Goal: Use online tool/utility: Utilize a website feature to perform a specific function

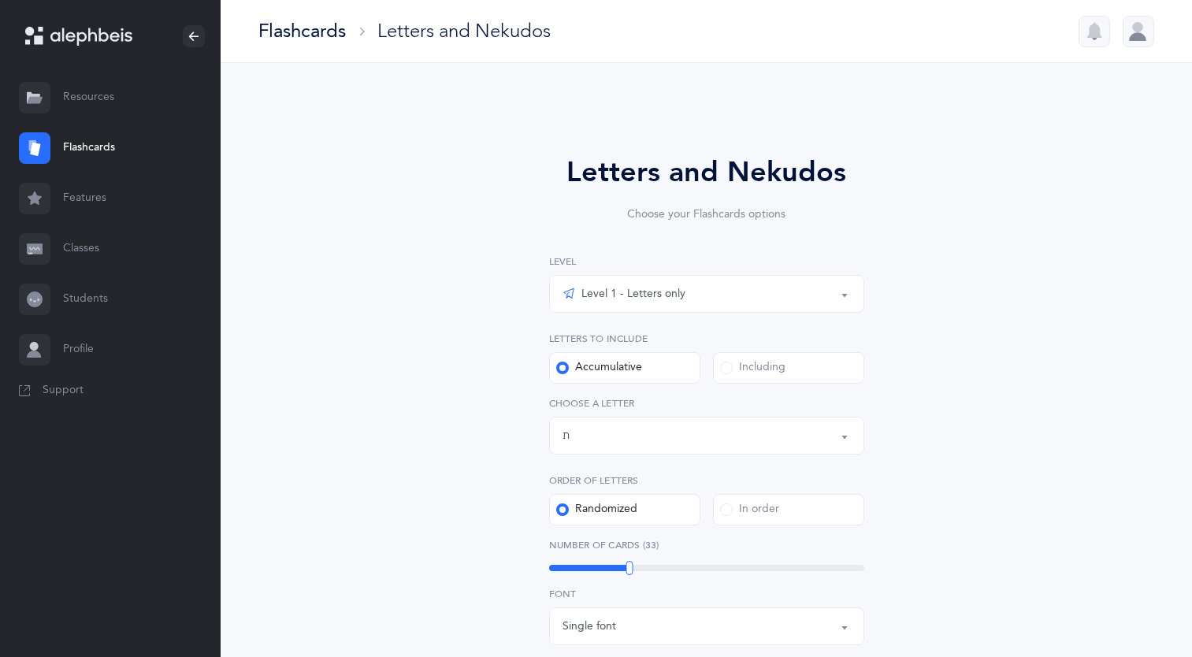
select select "27"
select select "single"
click at [633, 433] on div "Letters up until: ת" at bounding box center [706, 435] width 288 height 27
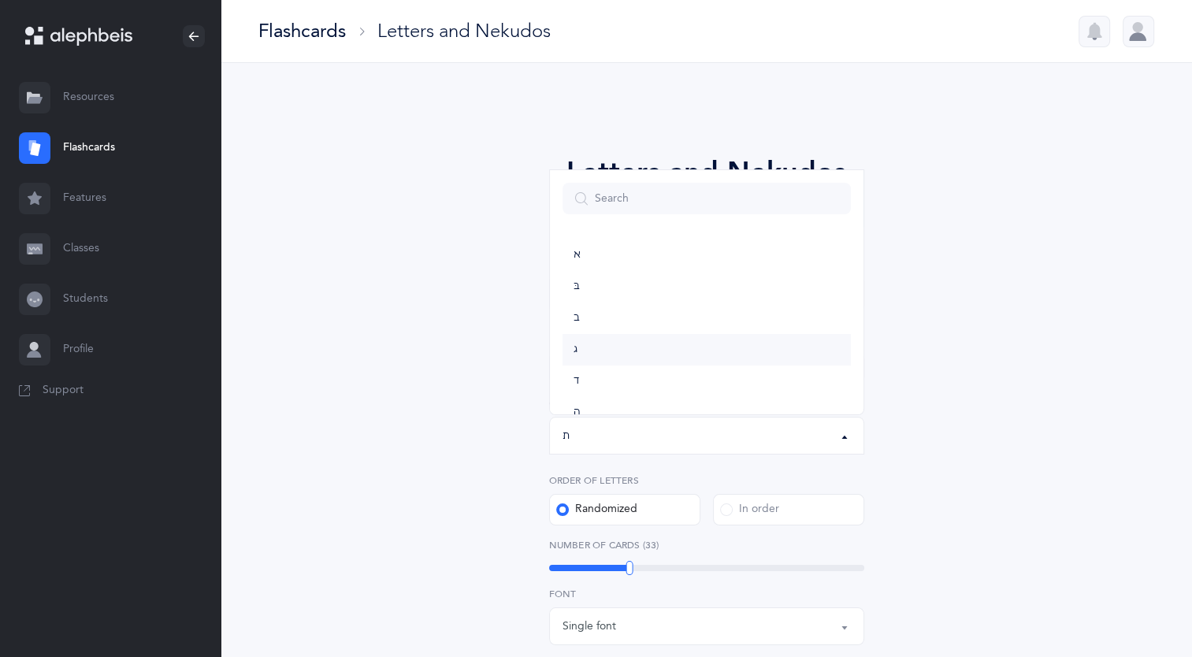
click at [592, 354] on link "ג" at bounding box center [706, 350] width 288 height 32
select select "3"
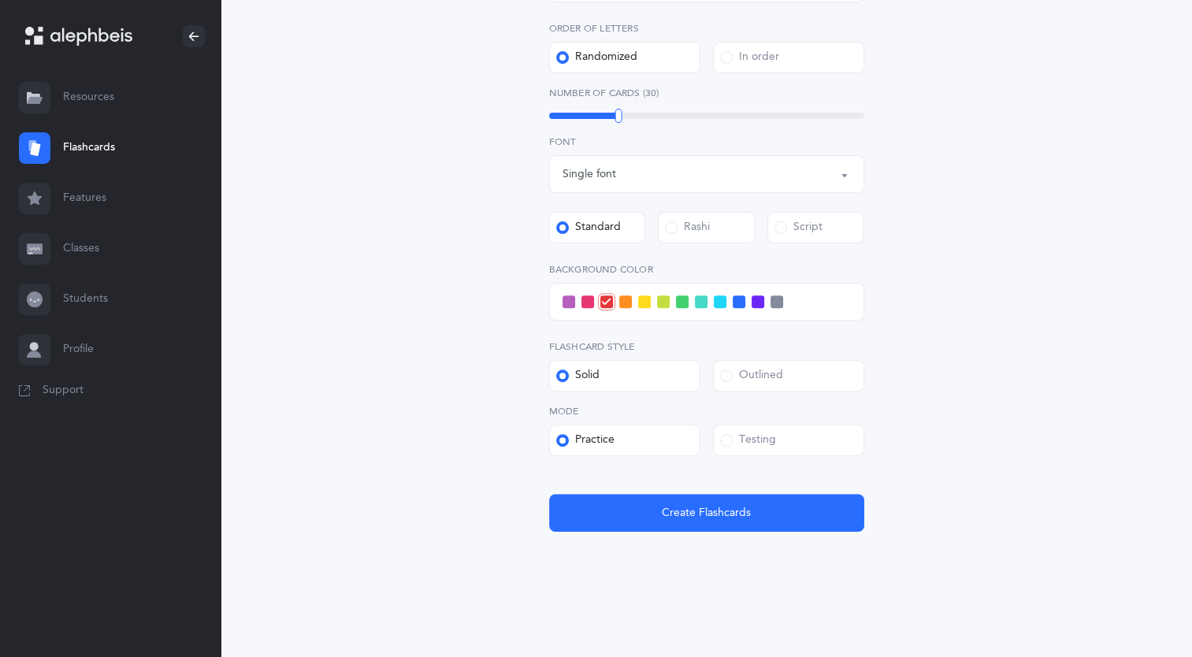
scroll to position [451, 0]
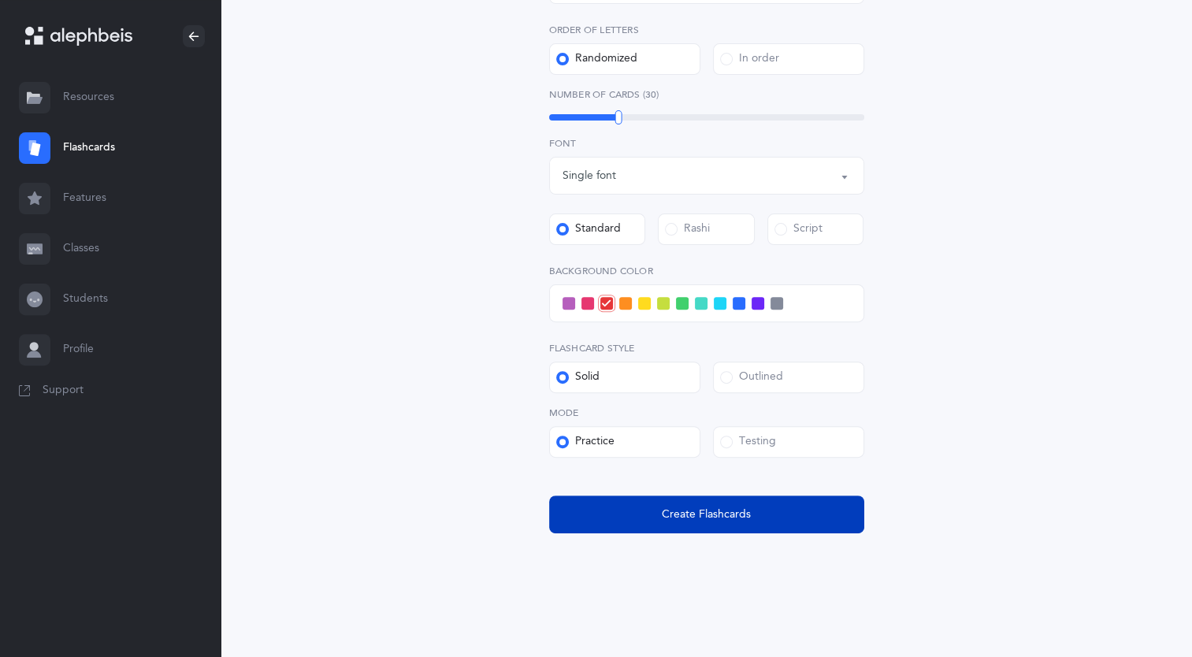
click at [711, 496] on button "Create Flashcards" at bounding box center [706, 515] width 315 height 38
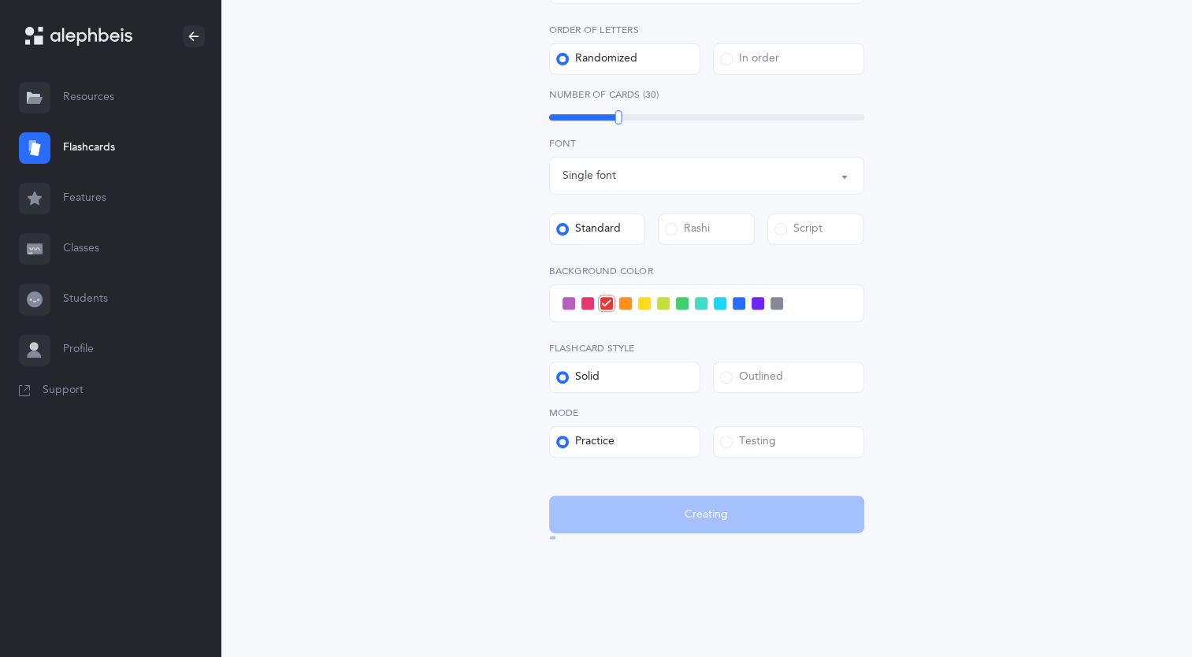
scroll to position [0, 0]
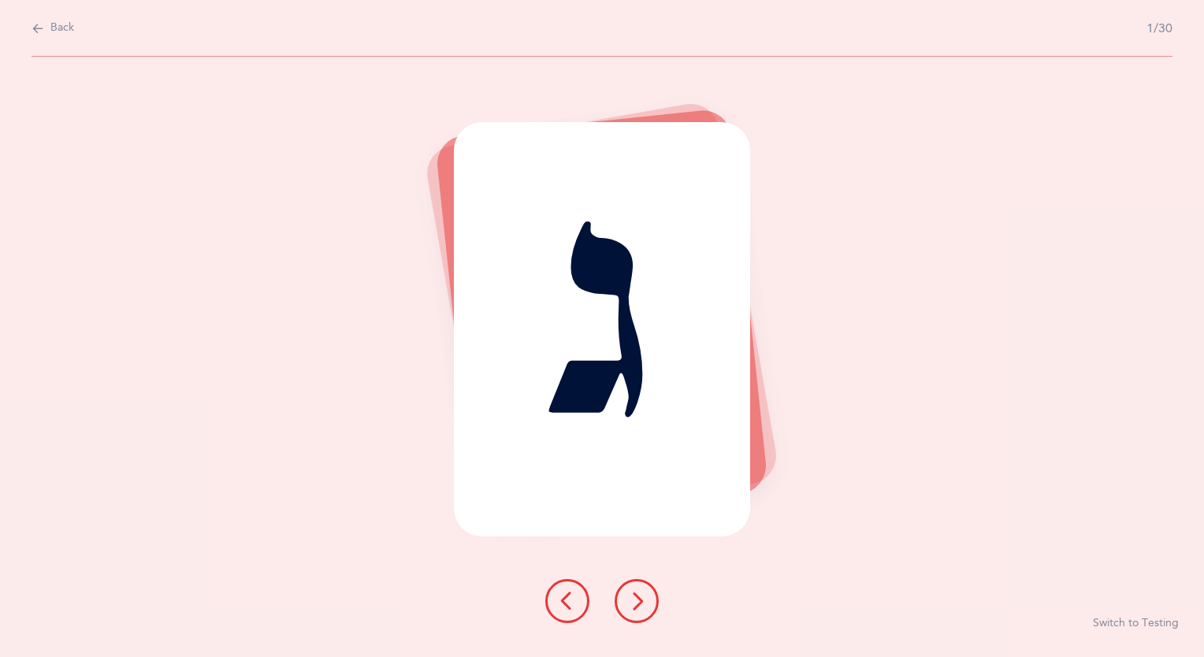
click at [44, 28] on button "Back" at bounding box center [53, 28] width 43 height 17
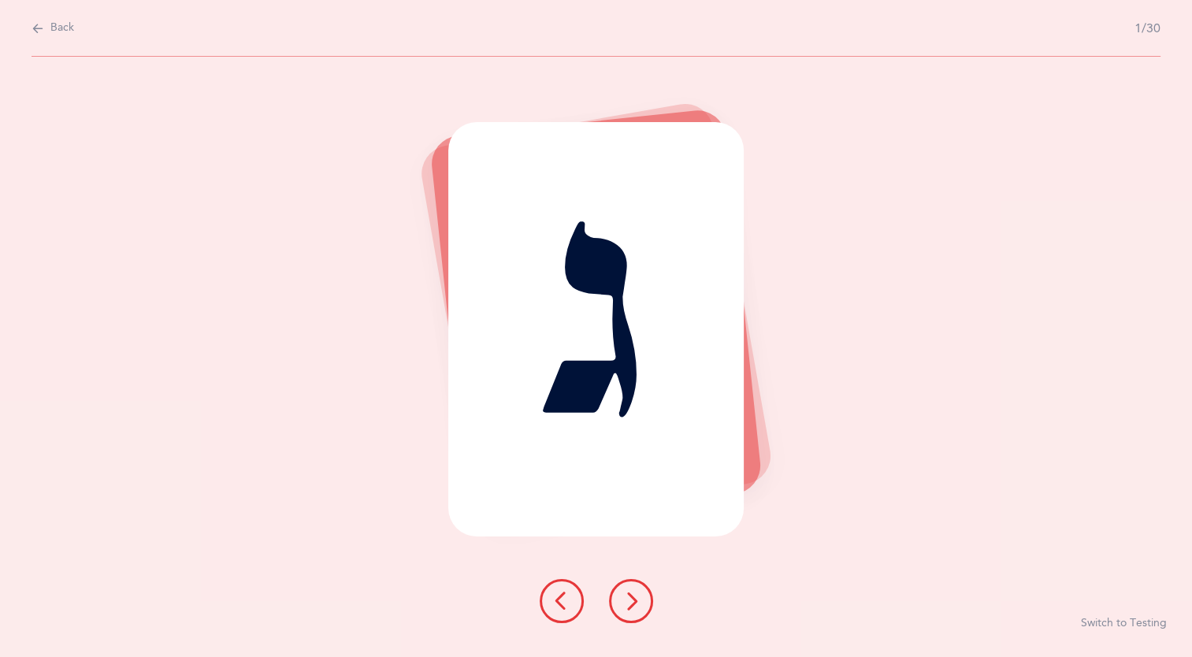
select select "3"
select select "single"
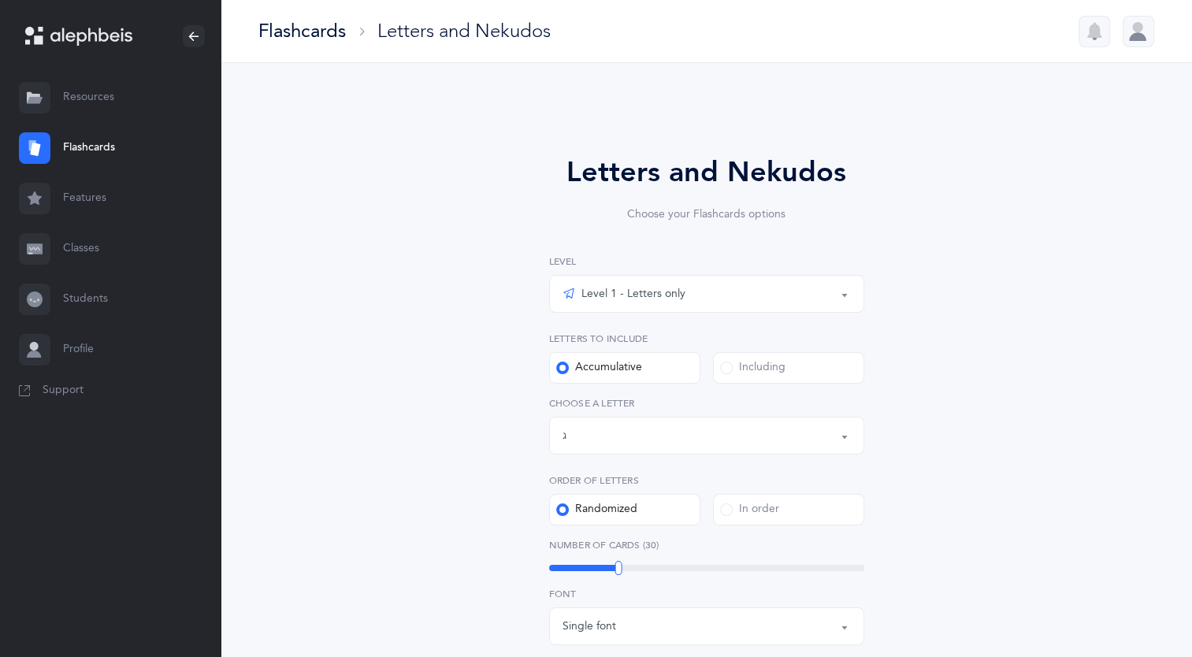
click at [65, 165] on link "Flashcards" at bounding box center [110, 148] width 221 height 50
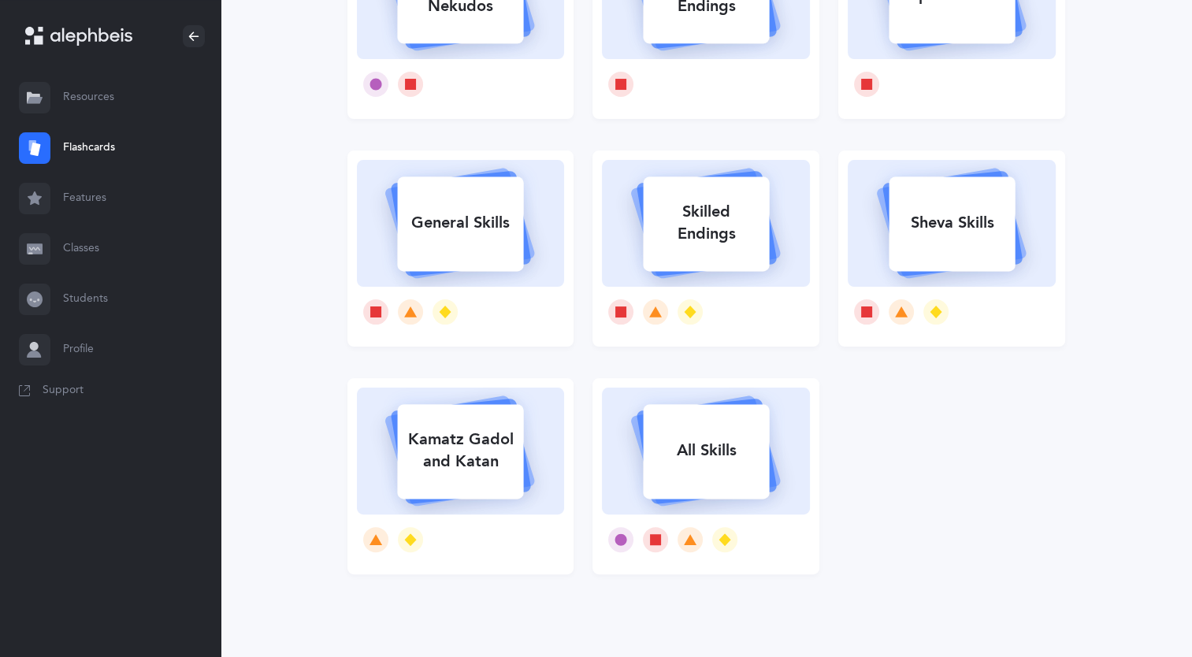
scroll to position [239, 0]
click at [762, 417] on rect at bounding box center [707, 450] width 126 height 95
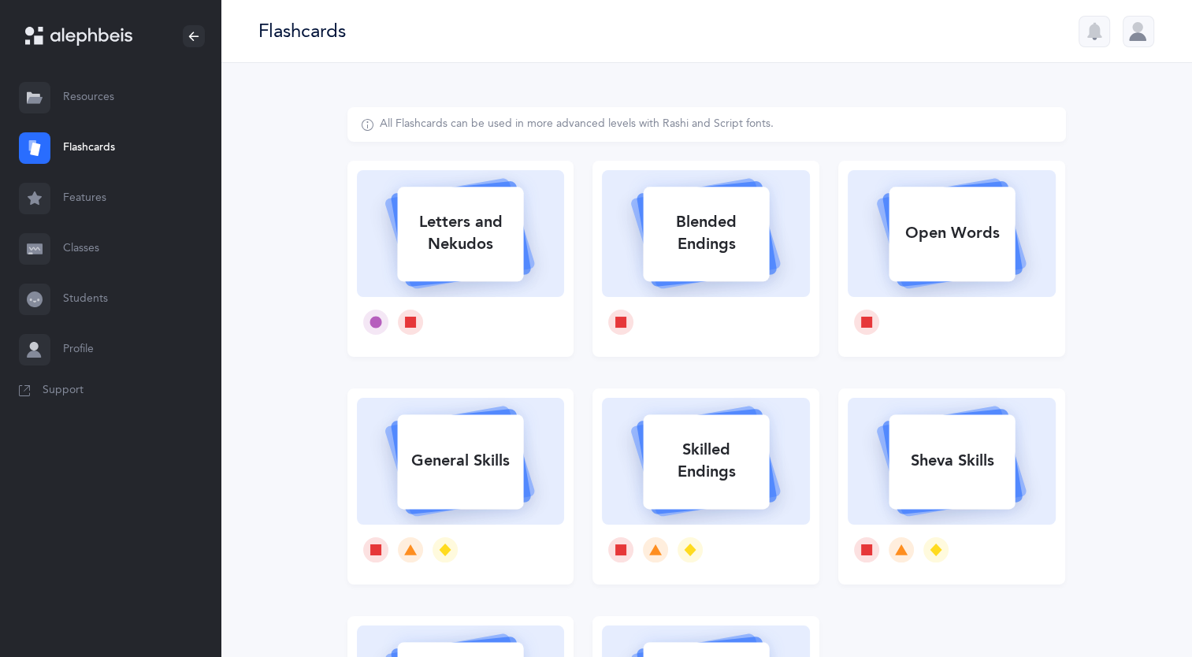
select select "single"
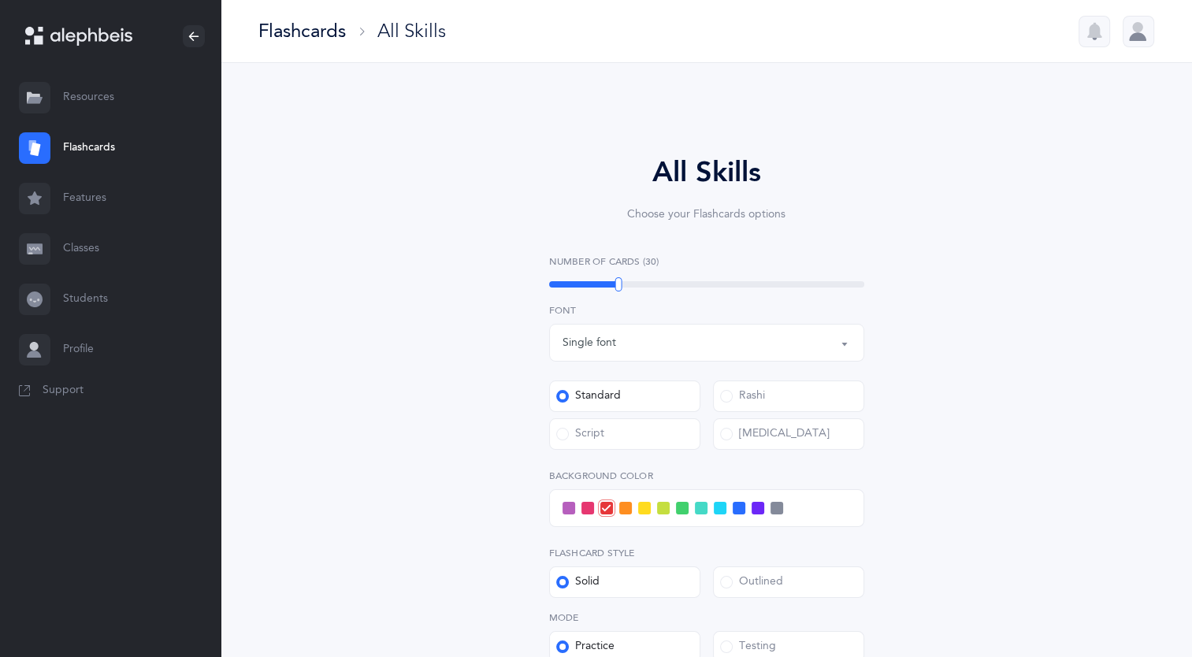
select select
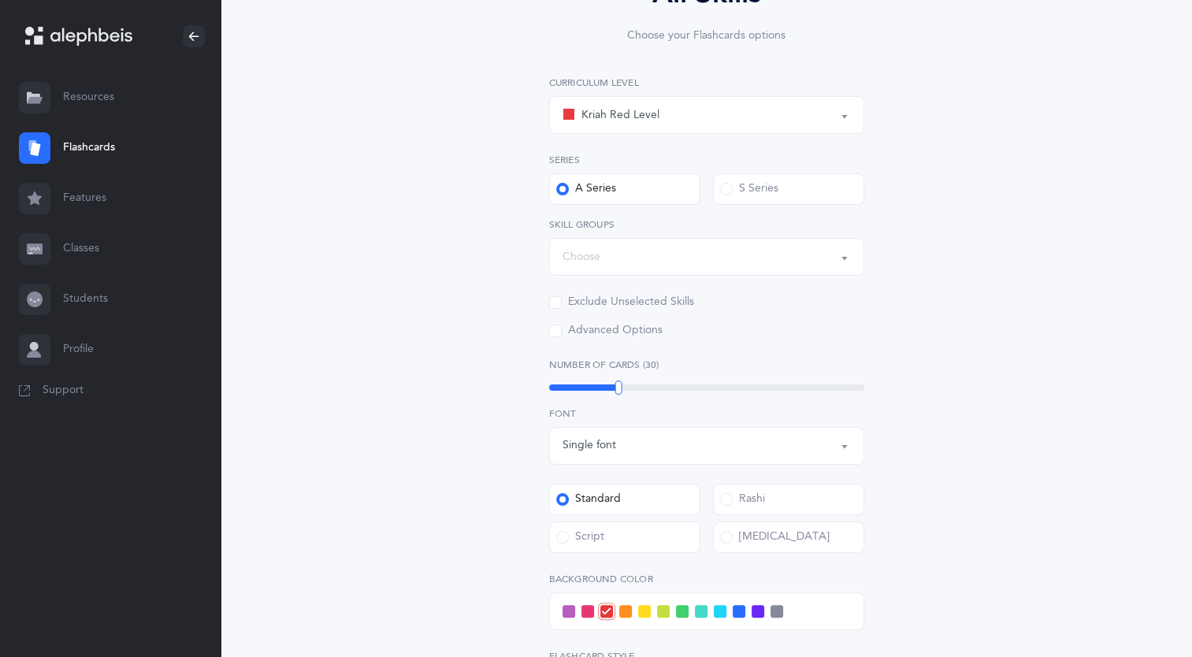
scroll to position [182, 0]
drag, startPoint x: 734, startPoint y: 120, endPoint x: 701, endPoint y: 110, distance: 34.4
click at [701, 110] on div "Kriah Red Level" at bounding box center [706, 111] width 288 height 27
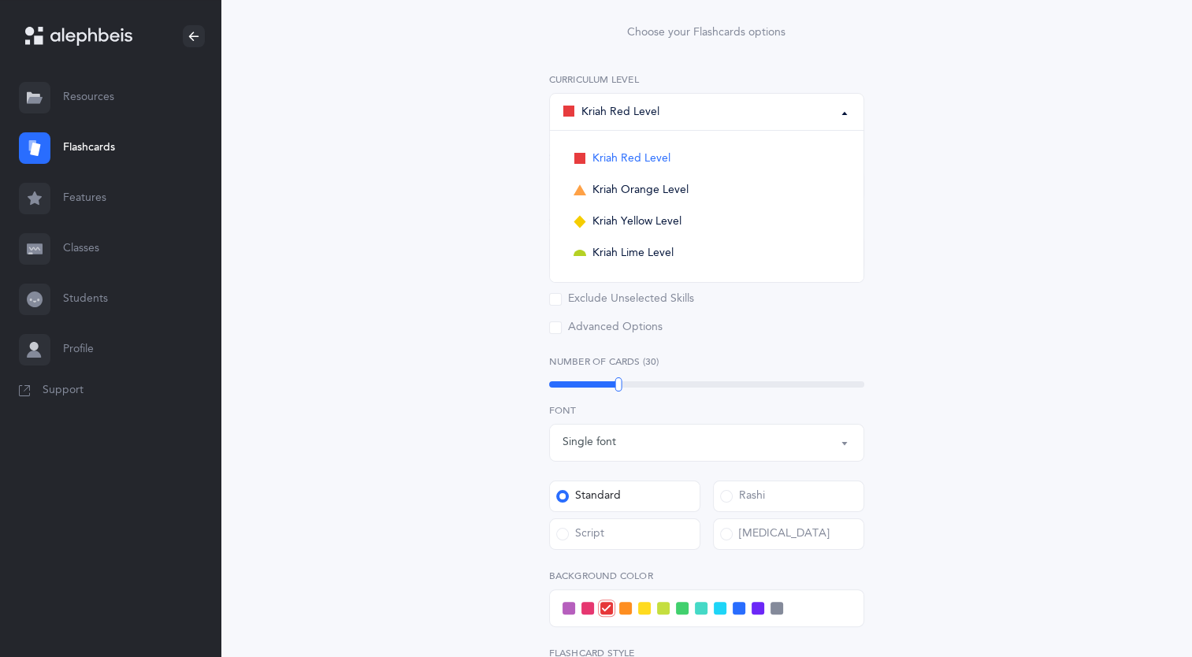
click at [926, 237] on div "All Skills Choose your Flashcards options Kriah Red Level Kriah Orange Level Kr…" at bounding box center [706, 413] width 718 height 976
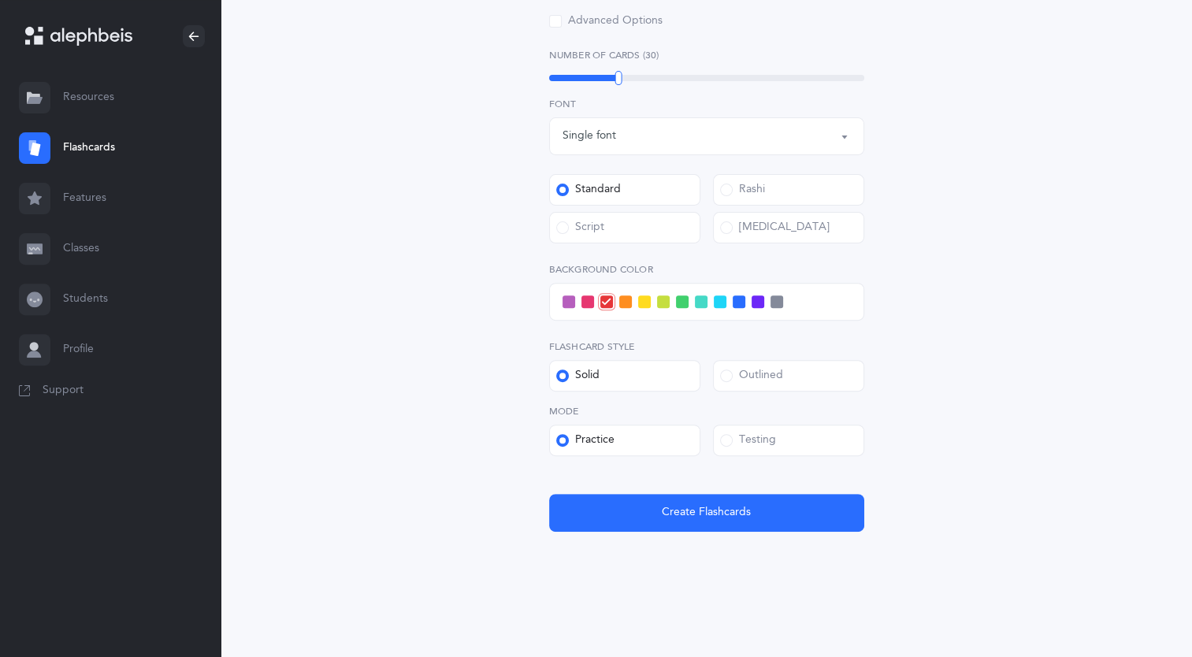
scroll to position [269, 0]
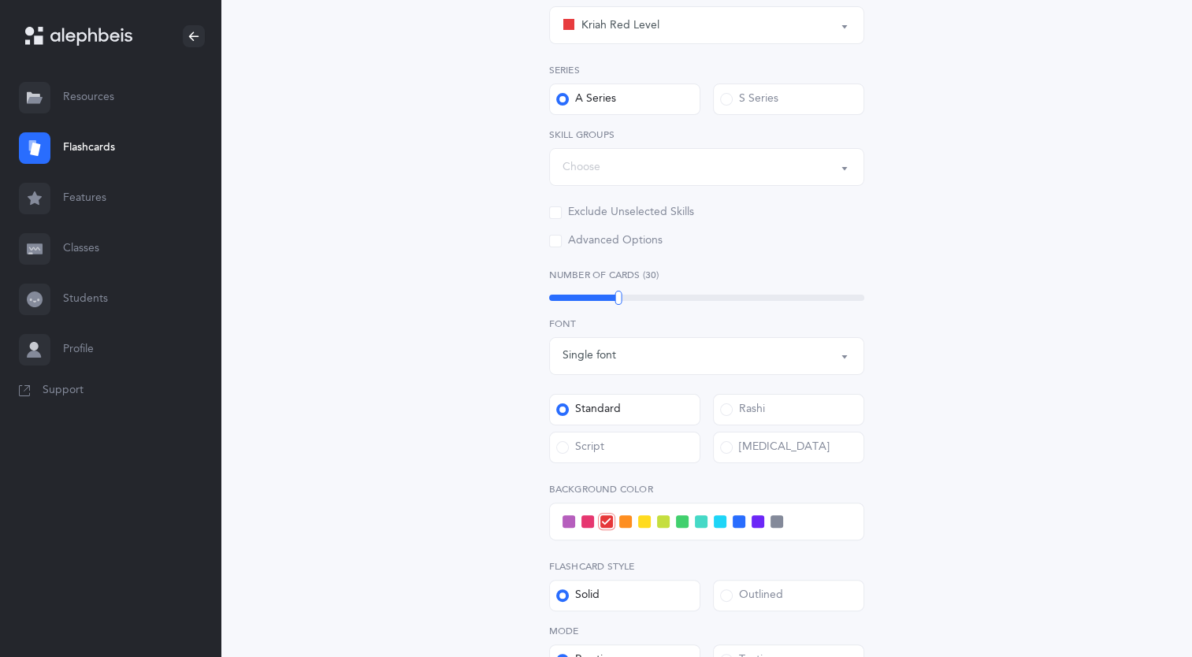
click at [658, 176] on div "Choose" at bounding box center [706, 167] width 288 height 27
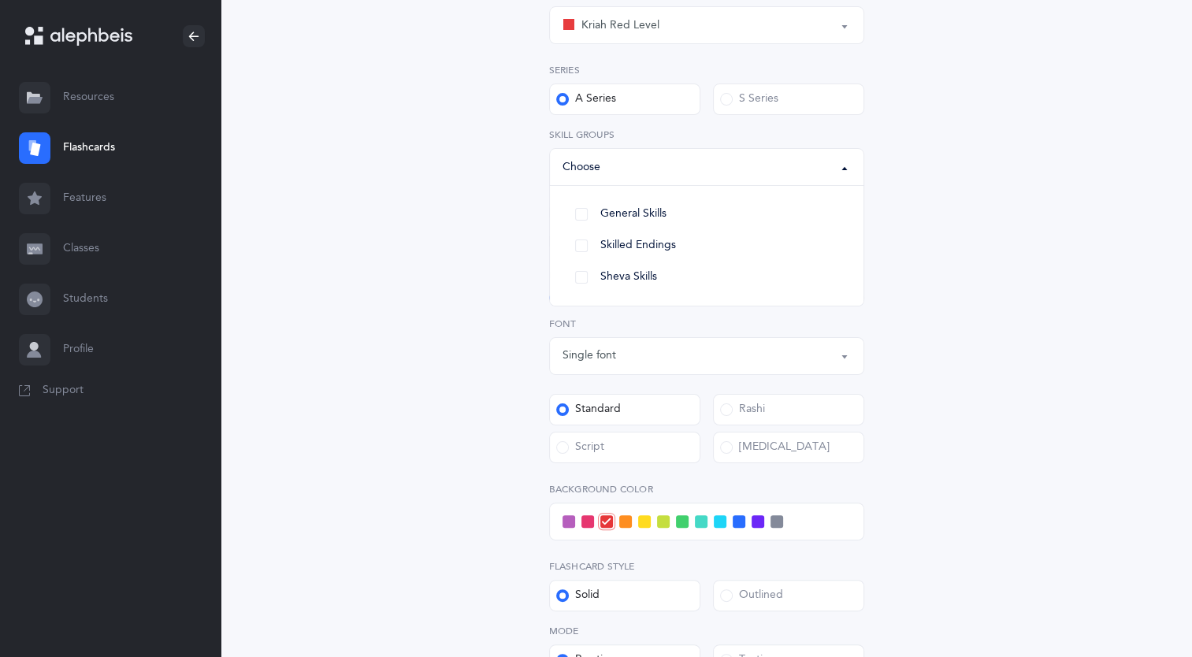
click at [497, 233] on div "All Skills Choose your Flashcards options Kriah Red Level Kriah Orange Level Kr…" at bounding box center [706, 327] width 718 height 976
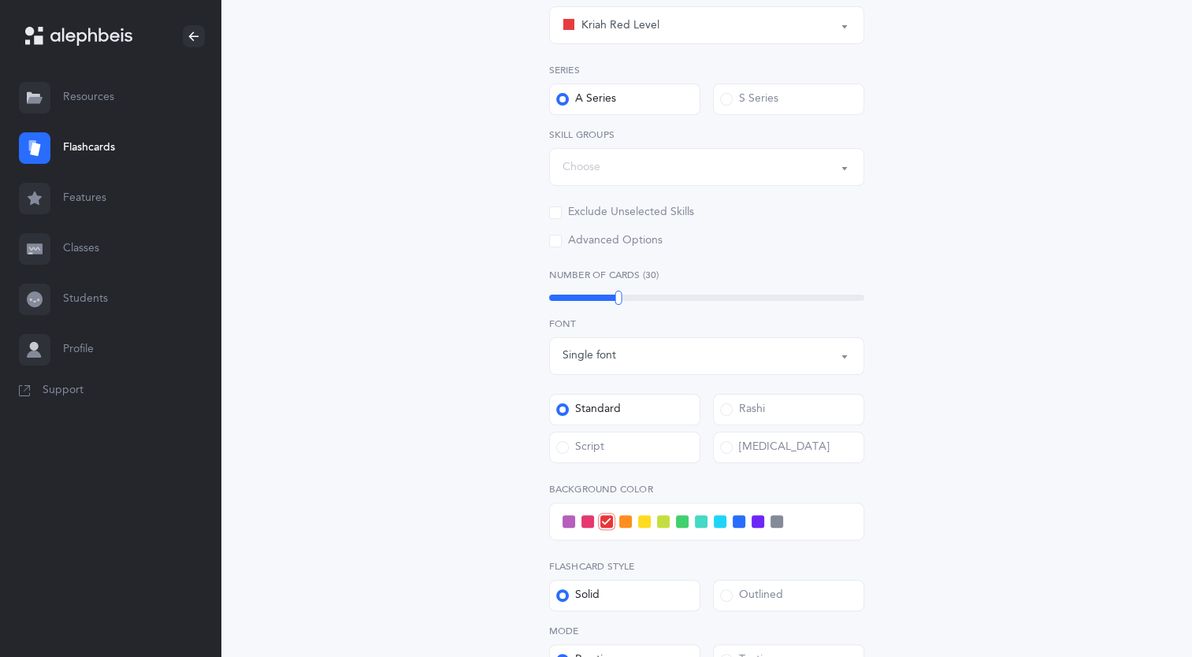
click at [563, 241] on div "Advanced Options" at bounding box center [605, 241] width 113 height 16
click at [0, 0] on input "Advanced Options" at bounding box center [0, 0] width 0 height 0
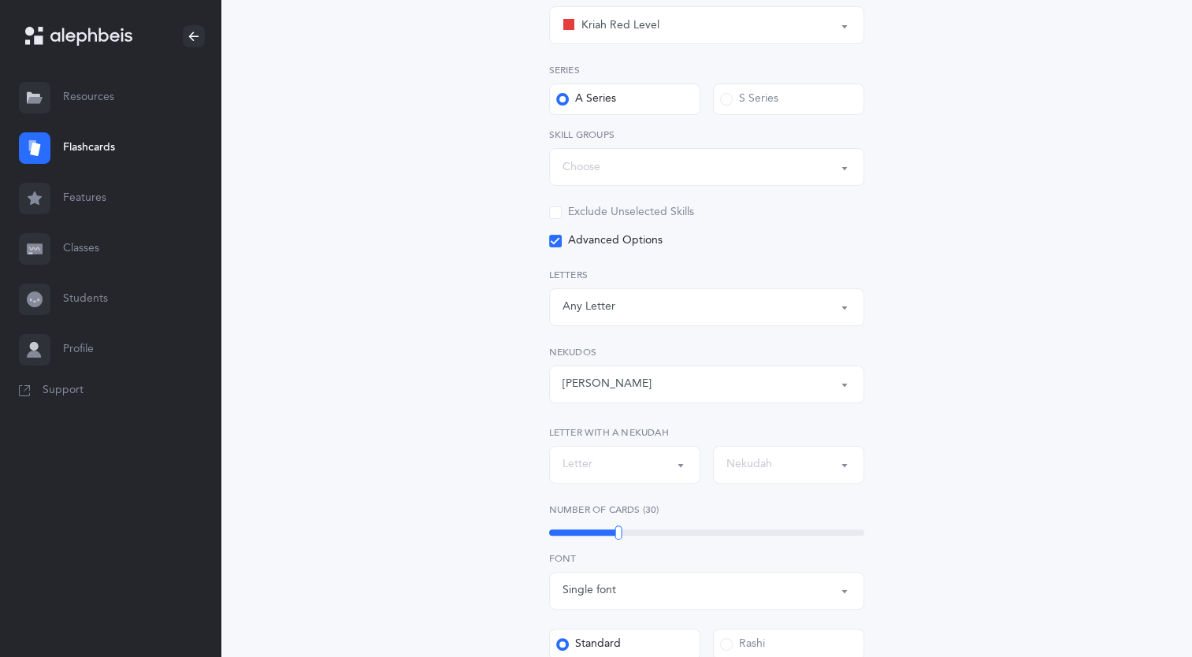
click at [563, 241] on div "Advanced Options" at bounding box center [605, 241] width 113 height 16
click at [0, 0] on input "Advanced Options" at bounding box center [0, 0] width 0 height 0
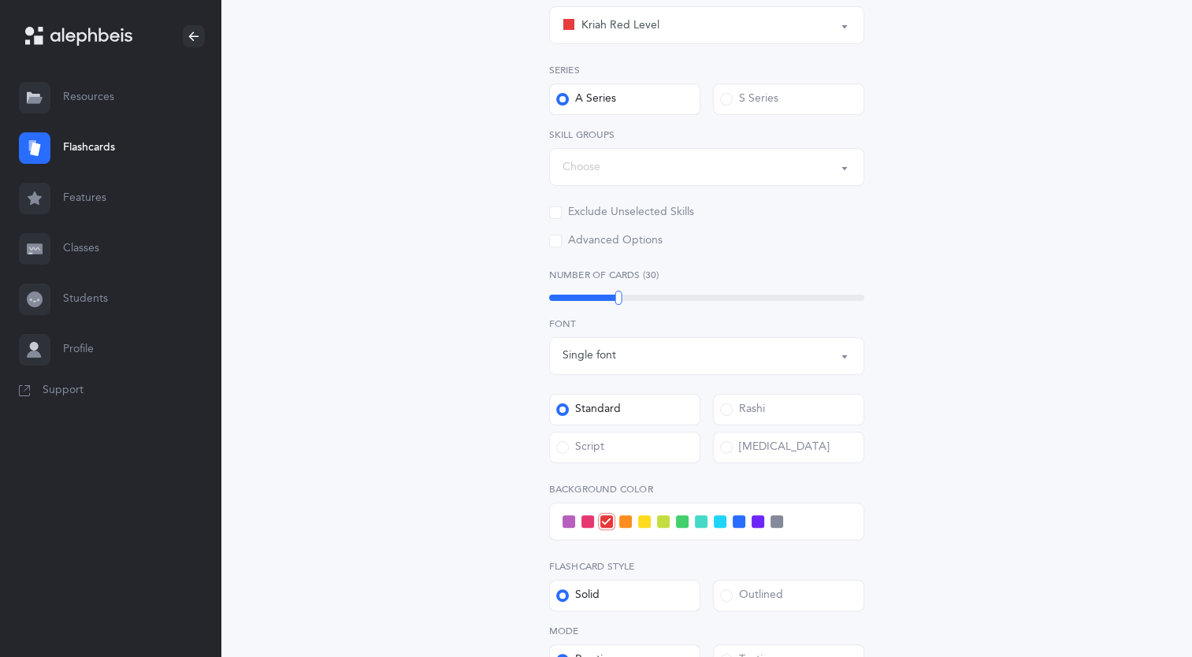
click at [575, 205] on div "Exclude Unselected Skills" at bounding box center [621, 213] width 145 height 16
click at [0, 0] on input "Exclude Unselected Skills" at bounding box center [0, 0] width 0 height 0
click at [575, 205] on div "Exclude Unselected Skills" at bounding box center [621, 213] width 145 height 16
click at [0, 0] on input "Exclude Unselected Skills" at bounding box center [0, 0] width 0 height 0
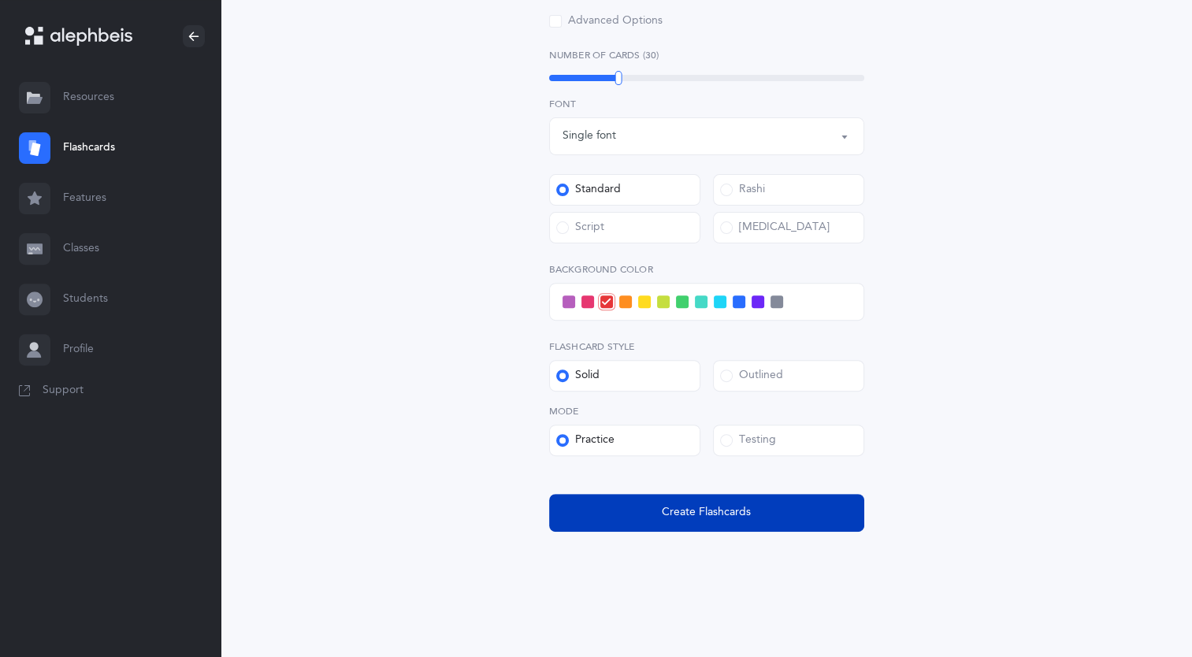
click at [679, 527] on button "Create Flashcards" at bounding box center [706, 513] width 315 height 38
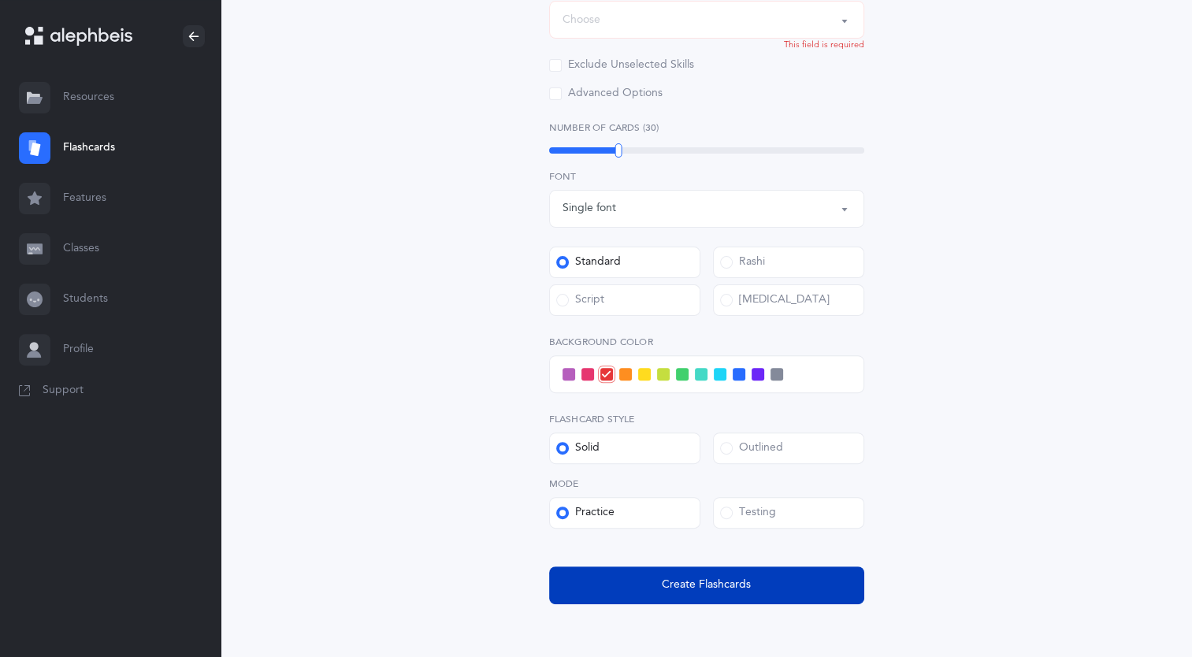
click at [673, 585] on span "Create Flashcards" at bounding box center [706, 585] width 89 height 17
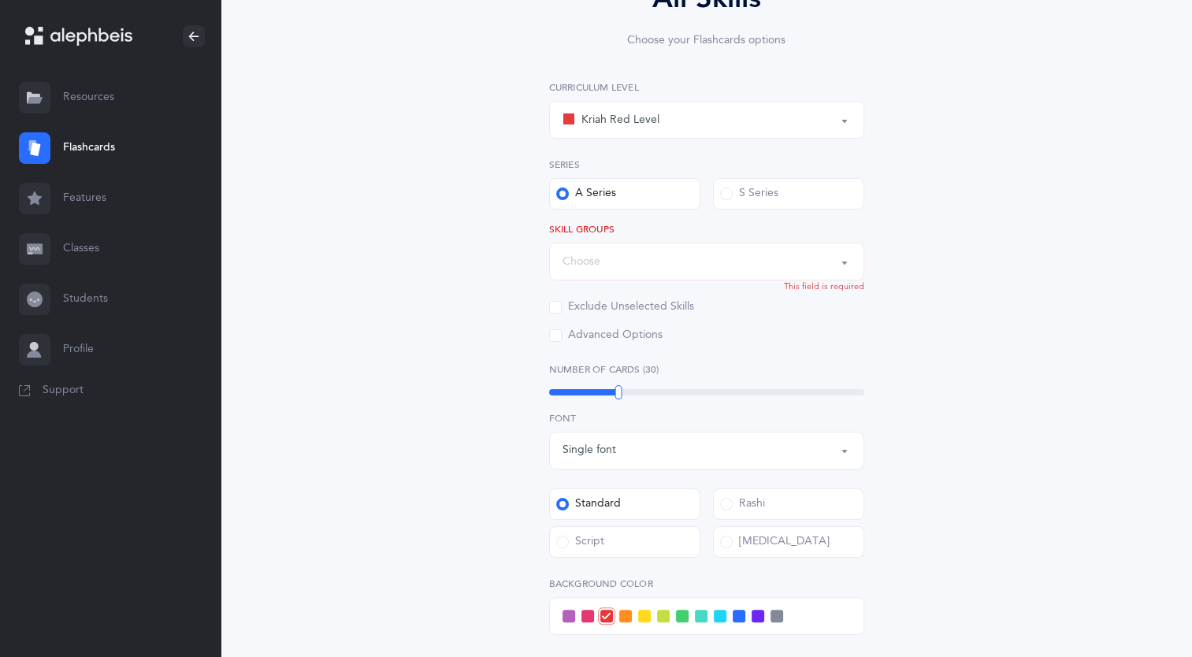
scroll to position [173, 0]
click at [700, 273] on div "Choose" at bounding box center [706, 263] width 288 height 27
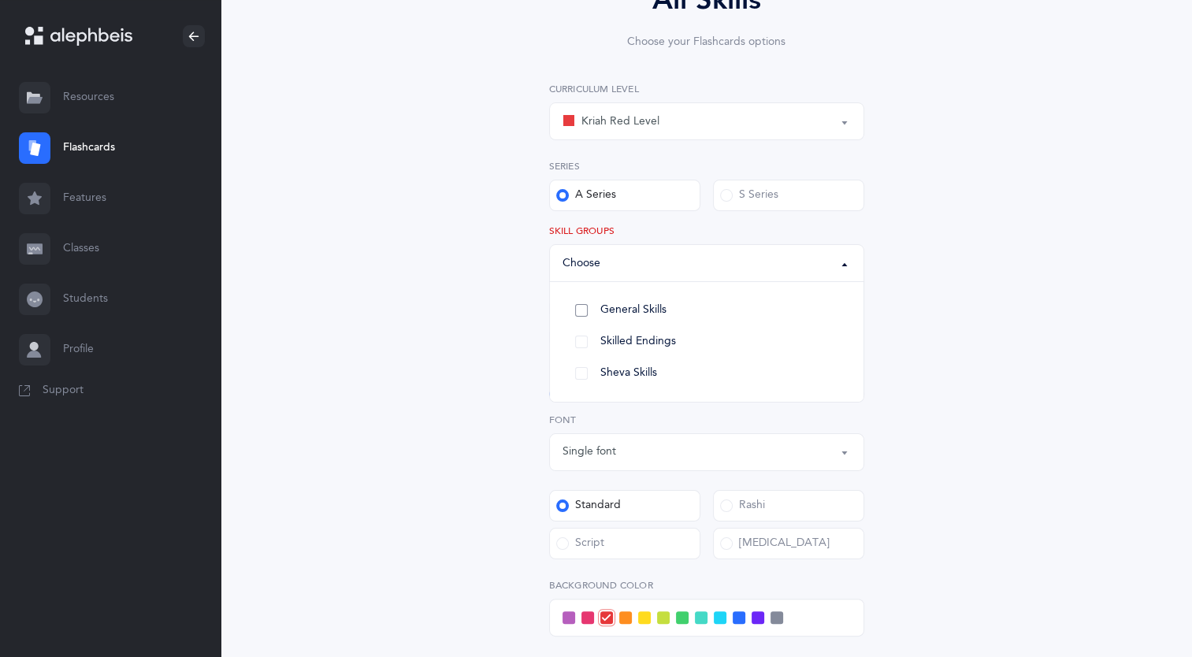
click at [630, 314] on span "General Skills" at bounding box center [633, 310] width 66 height 14
select select "General Skills"
select select
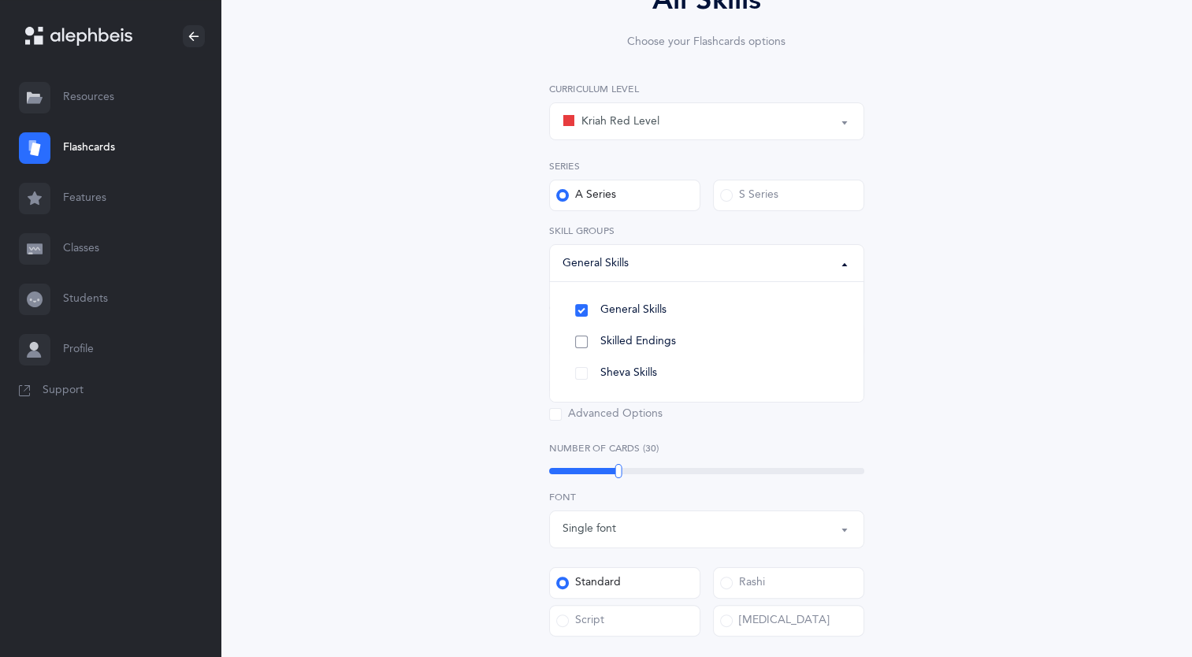
click at [627, 343] on span "Skilled Endings" at bounding box center [638, 342] width 76 height 14
select select
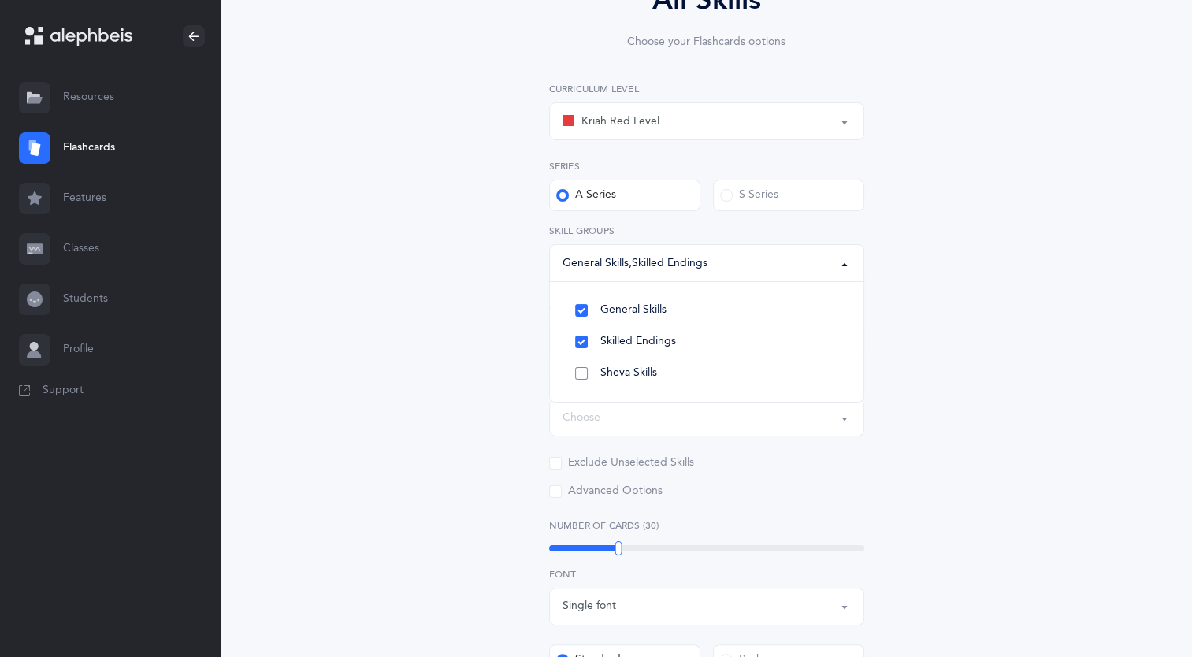
click at [622, 365] on link "Sheva Skills" at bounding box center [706, 374] width 288 height 32
select select
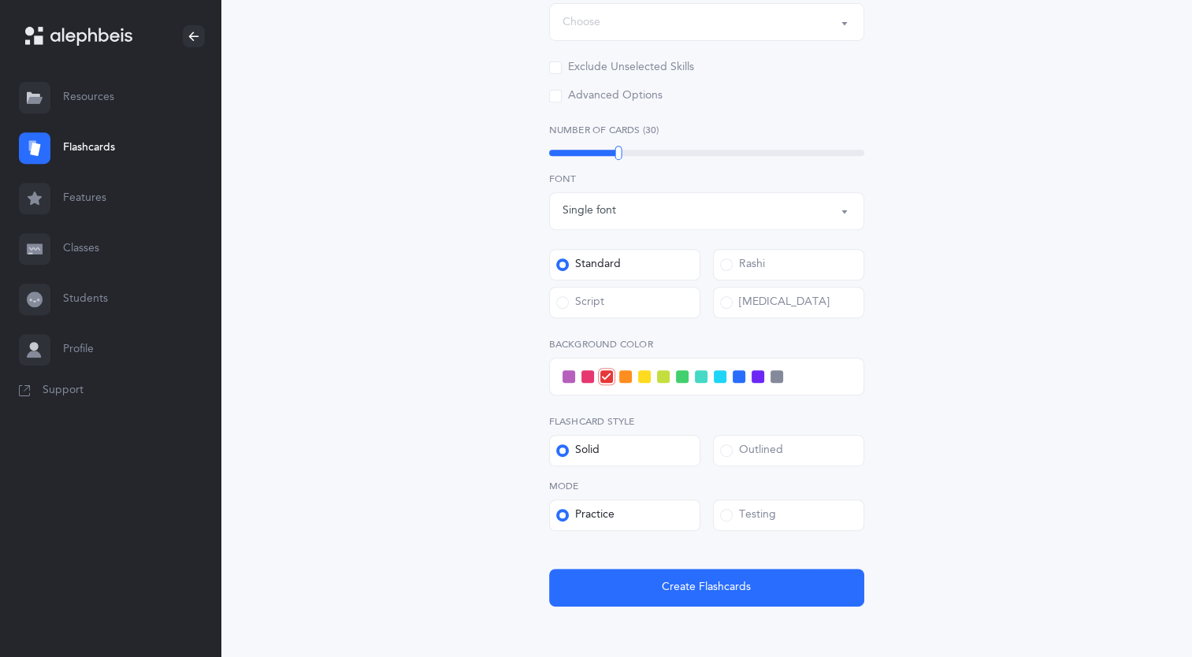
scroll to position [689, 0]
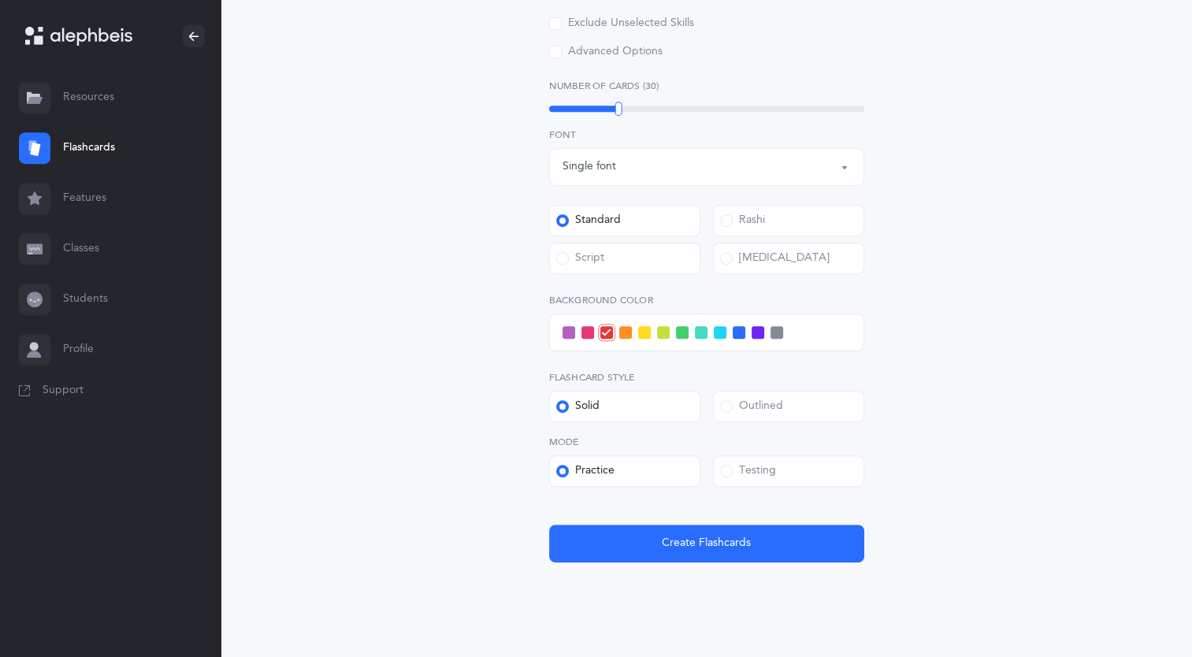
click at [355, 447] on div "All Skills Choose your Flashcards options Kriah Red Level Kriah Orange Level Kr…" at bounding box center [706, 22] width 718 height 1208
click at [621, 564] on div "All Skills Choose your Flashcards options Kriah Red Level Kriah Orange Level Kr…" at bounding box center [706, 22] width 718 height 1208
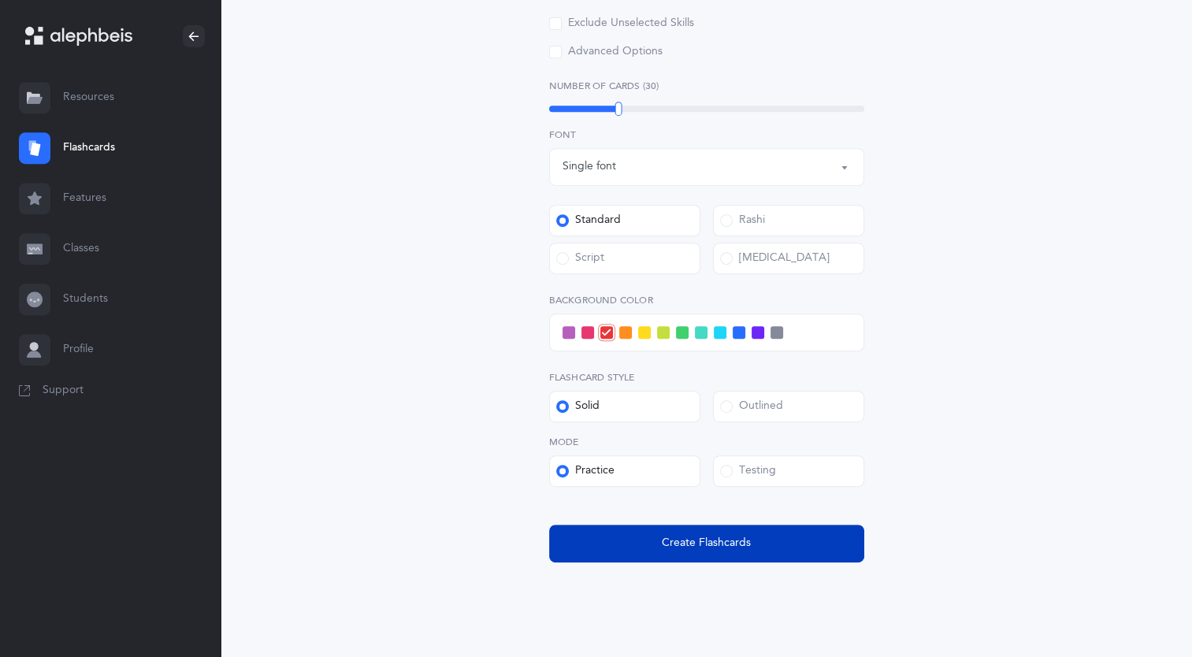
click at [633, 552] on button "Create Flashcards" at bounding box center [706, 544] width 315 height 38
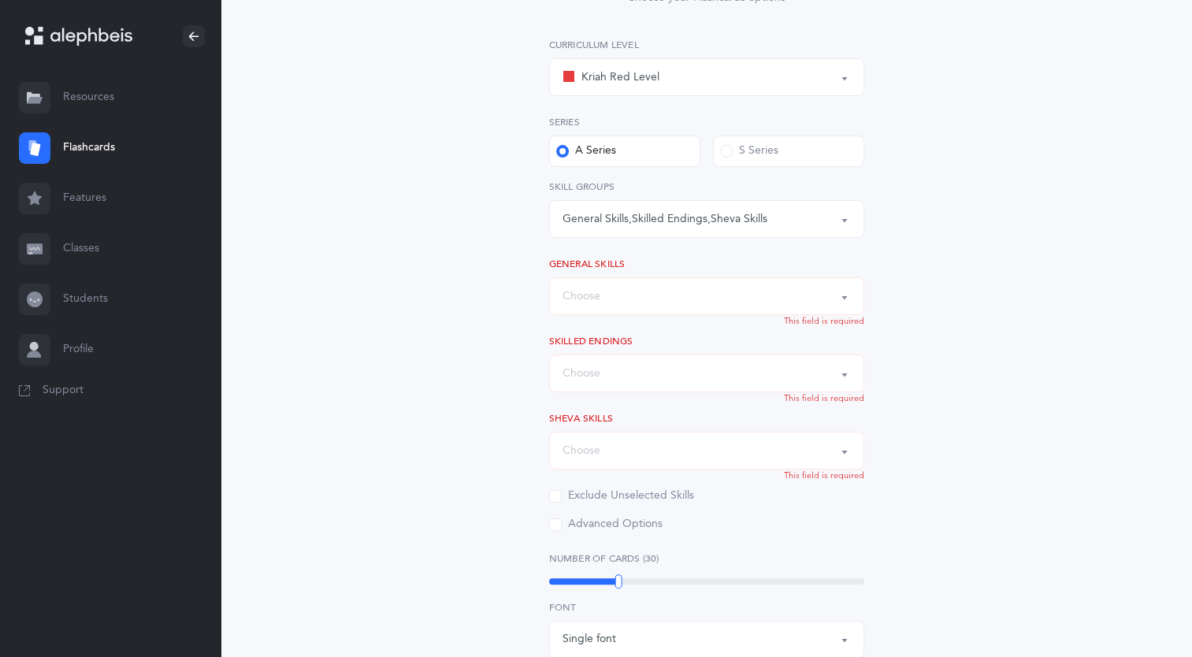
scroll to position [215, 0]
click at [611, 314] on button "Choose" at bounding box center [706, 298] width 315 height 38
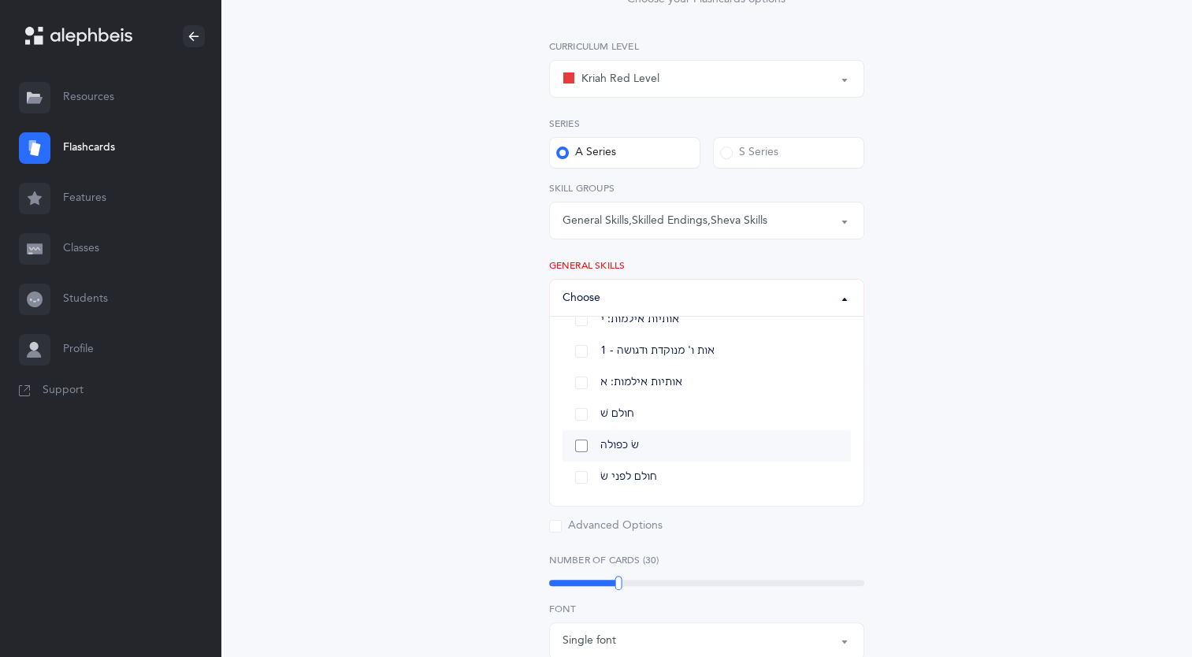
scroll to position [0, 0]
click at [574, 346] on link "נקודה על ש׳ שיש לה שני תפקידים" at bounding box center [706, 345] width 288 height 32
select select "27"
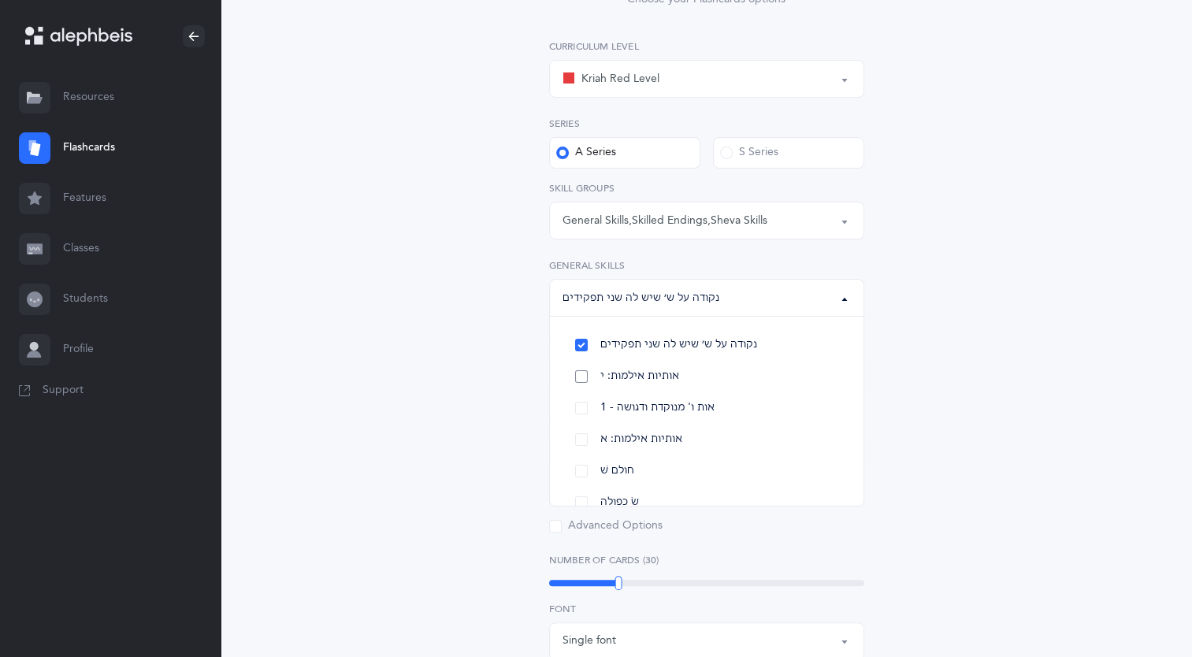
click at [577, 373] on link "אותיות אילמות: י" at bounding box center [706, 377] width 288 height 32
click at [583, 403] on link "1 - אות ו' מנוקדת ודגושה" at bounding box center [706, 408] width 288 height 32
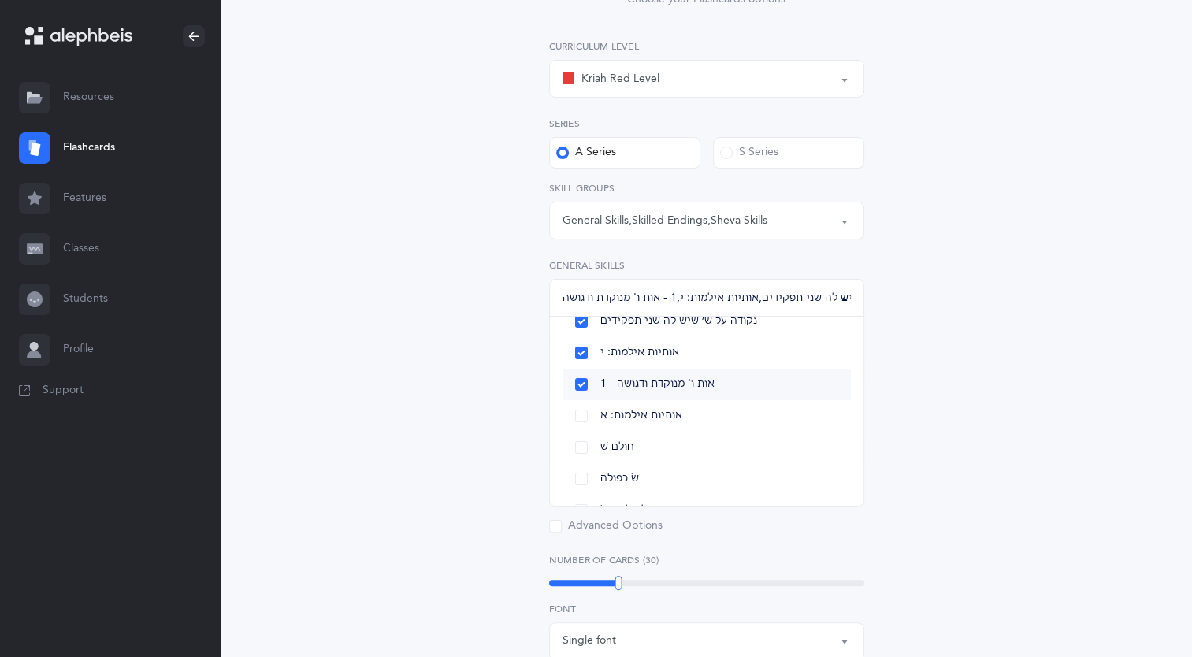
click at [583, 403] on link "אותיות אילמות: א" at bounding box center [706, 416] width 288 height 32
click at [583, 403] on link "חולם שׁ" at bounding box center [706, 415] width 288 height 32
click at [589, 440] on link "שׂ כפולה" at bounding box center [706, 446] width 288 height 32
click at [587, 470] on link "חולם לפני שׂ" at bounding box center [706, 478] width 288 height 32
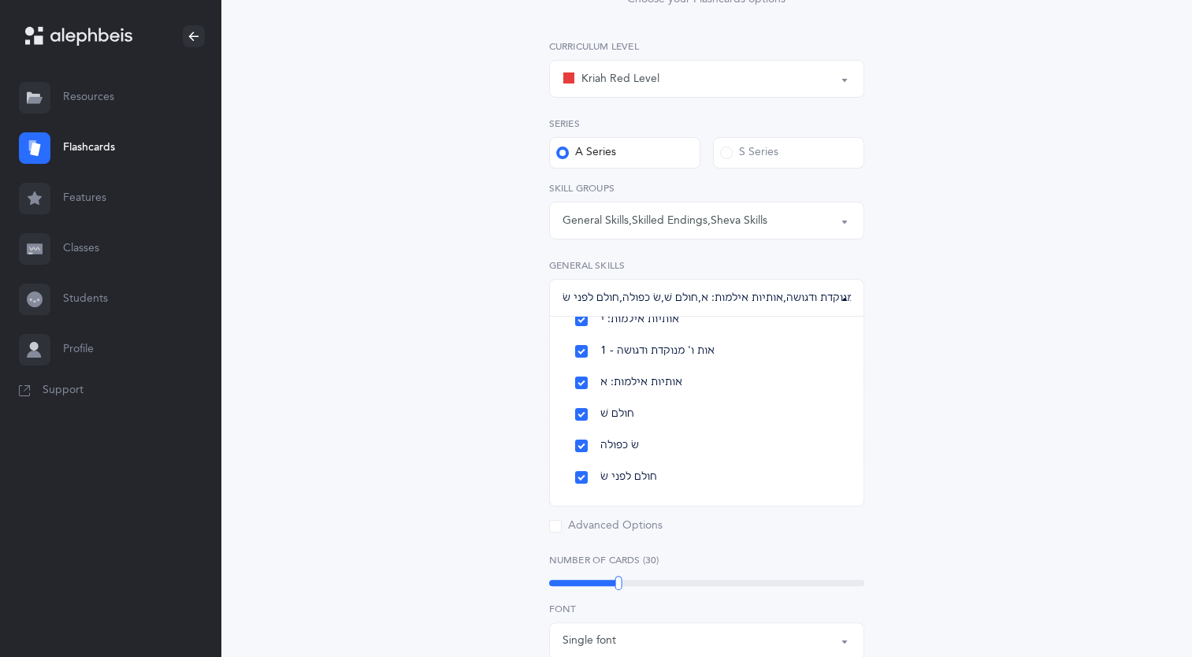
click at [505, 439] on div "All Skills Choose your Flashcards options Kriah Red Level Kriah Orange Level Kr…" at bounding box center [706, 486] width 403 height 1101
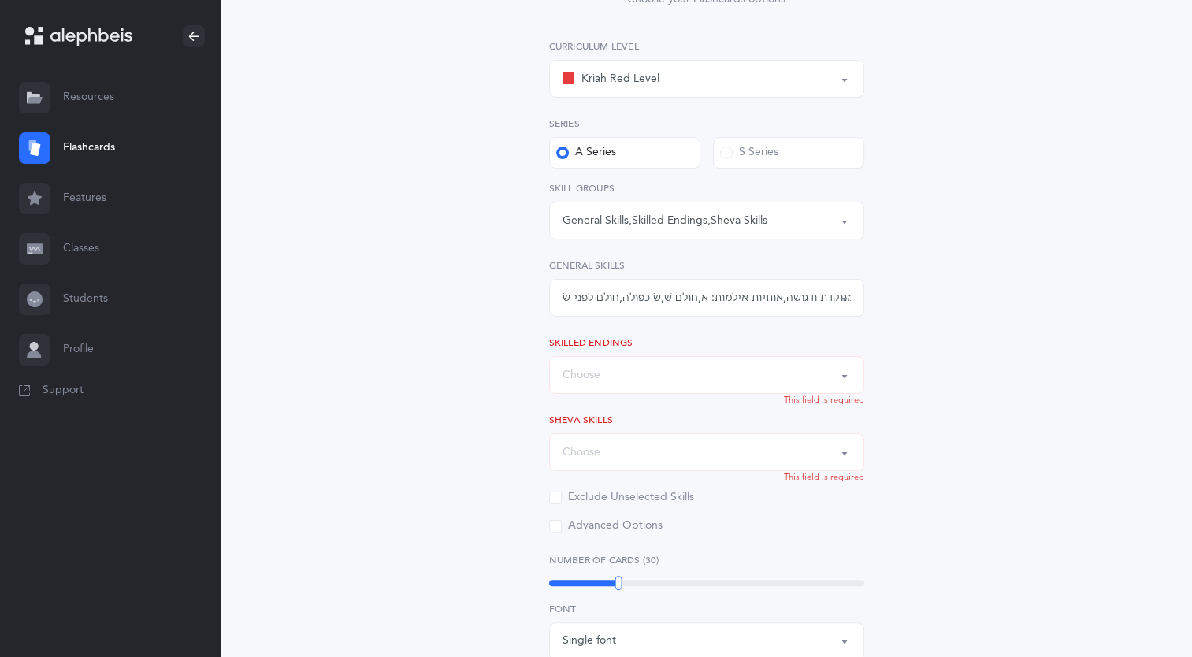
click at [570, 395] on div "Kriah Red Level Kriah Orange Level Kriah Yellow Level Kriah Lime Level Kriah Re…" at bounding box center [706, 286] width 315 height 495
click at [579, 387] on div "Choose" at bounding box center [706, 375] width 288 height 27
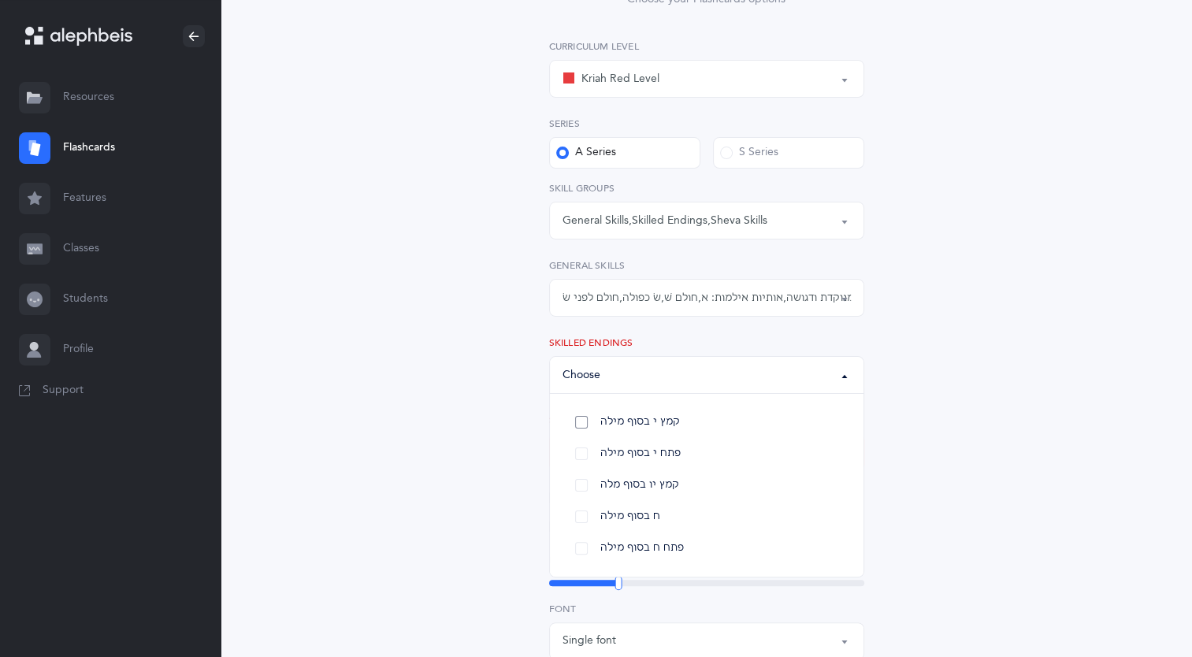
click at [582, 415] on link "קמץ י בסוף מילה" at bounding box center [706, 422] width 288 height 32
click at [577, 444] on link "פתח י בסוף מילה" at bounding box center [706, 454] width 288 height 32
click at [591, 425] on link "קמץ י בסוף מילה" at bounding box center [706, 422] width 288 height 32
click at [586, 433] on link "קמץ י בסוף מילה" at bounding box center [706, 422] width 288 height 32
select select "19"
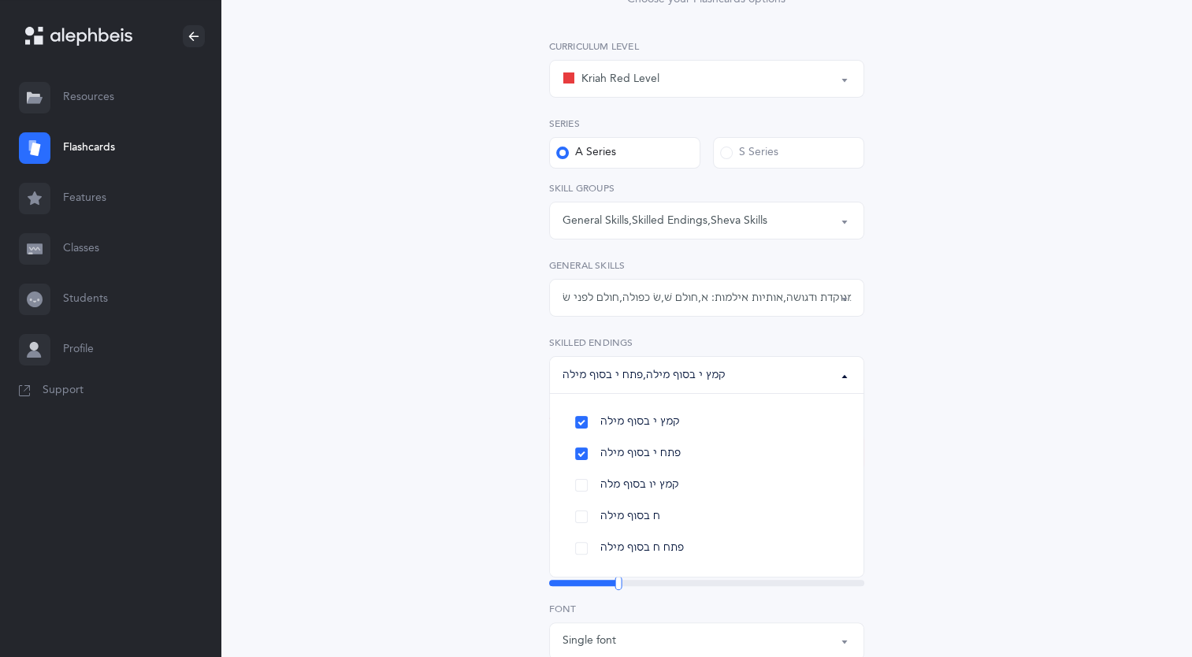
click at [677, 200] on div "General Skills Skilled Endings Sheva Skills General Skills , Skilled Endings , …" at bounding box center [706, 210] width 315 height 58
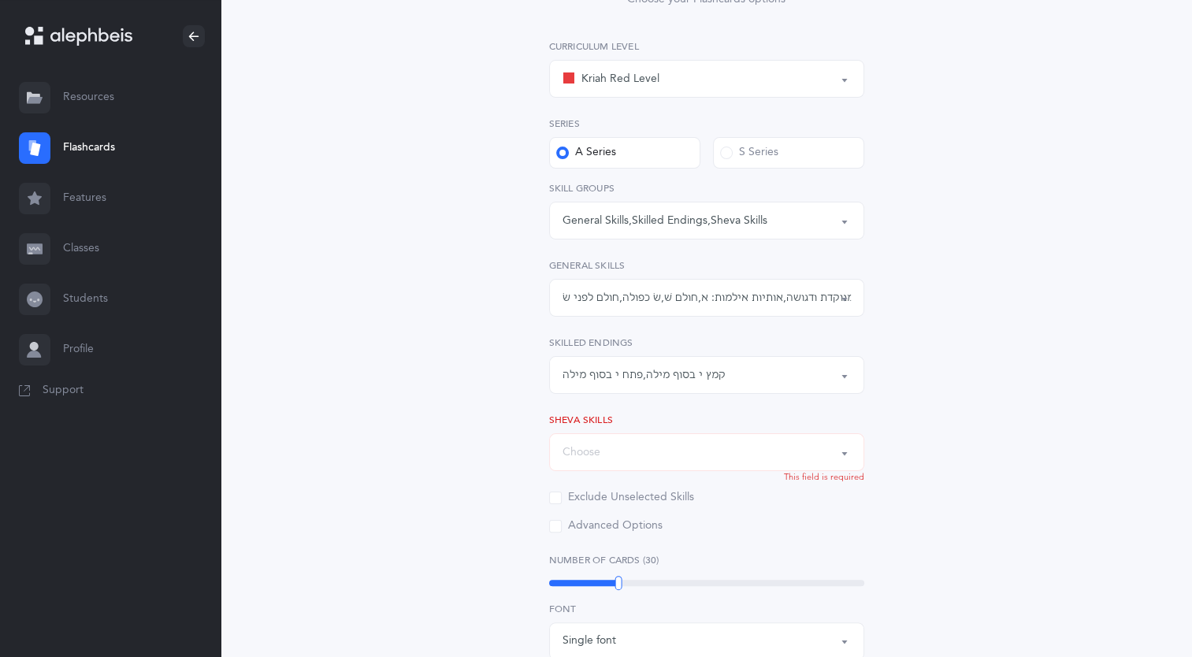
click at [683, 223] on div "General Skills , Skilled Endings , Sheva Skills" at bounding box center [664, 221] width 205 height 17
click at [622, 286] on link "Skilled Endings" at bounding box center [706, 300] width 288 height 32
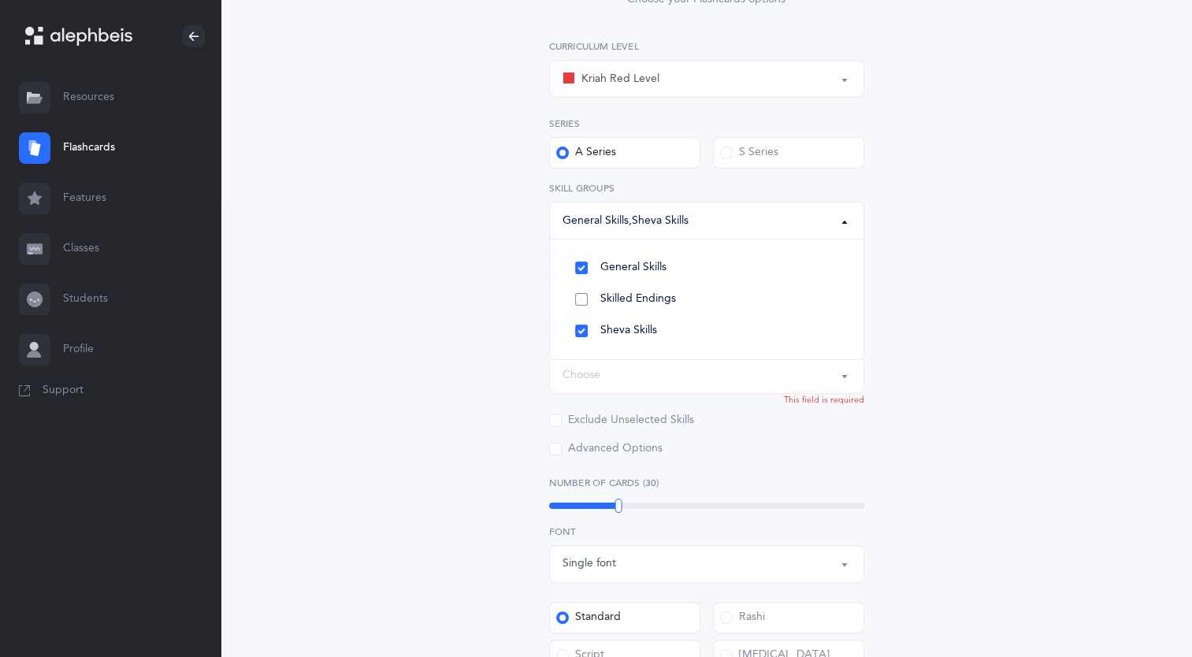
click at [625, 307] on link "Skilled Endings" at bounding box center [706, 300] width 288 height 32
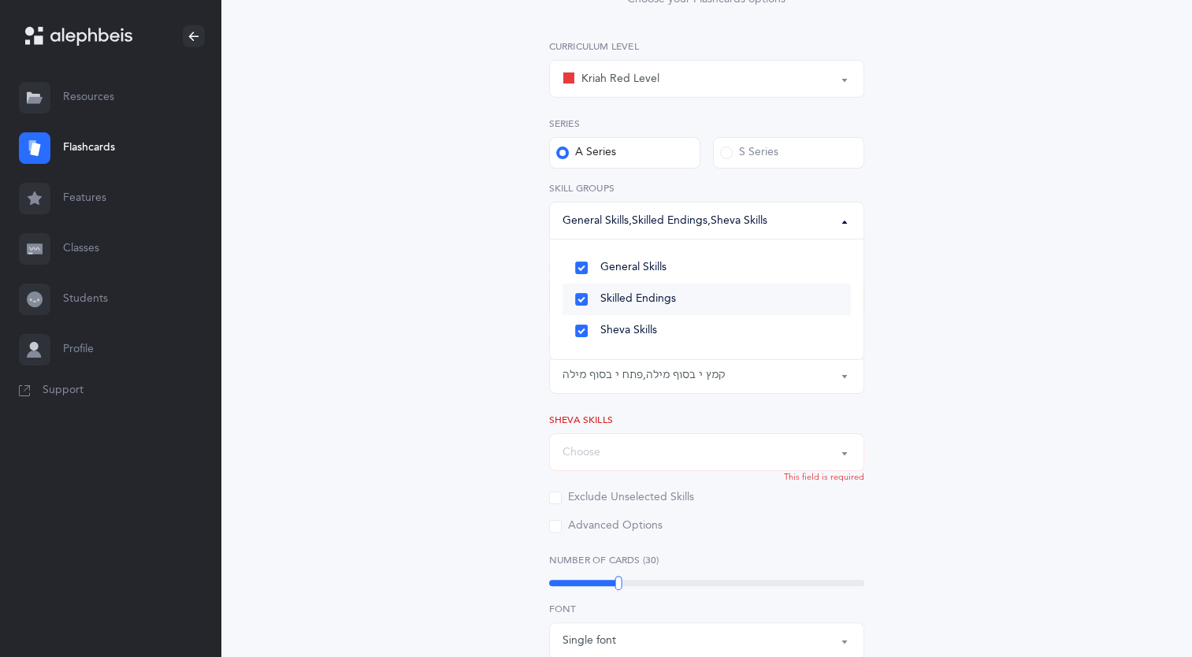
click at [627, 313] on link "Skilled Endings" at bounding box center [706, 300] width 288 height 32
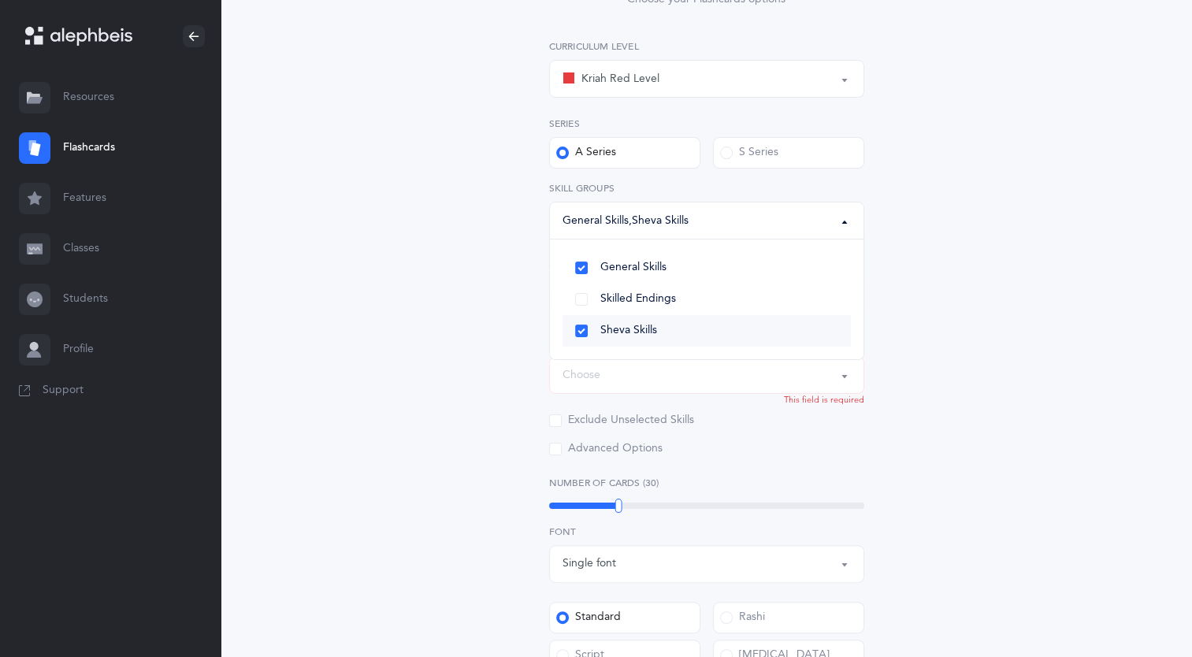
click at [641, 342] on link "Sheva Skills" at bounding box center [706, 331] width 288 height 32
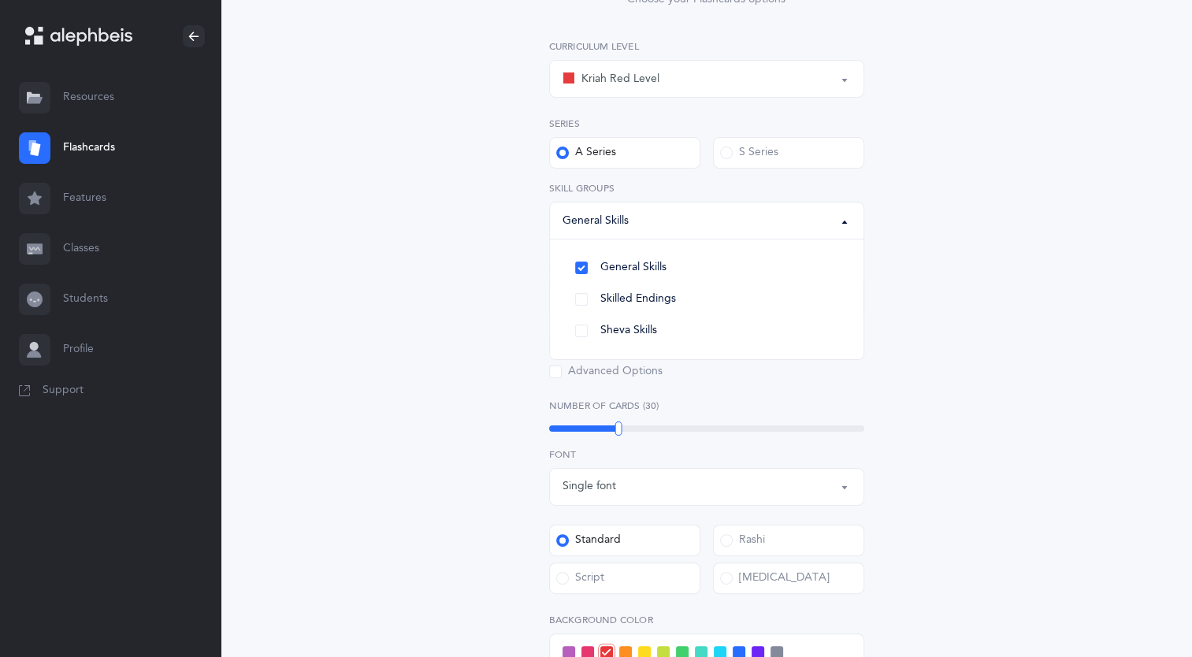
click at [474, 336] on div "All Skills Choose your Flashcards options Kriah Red Level Kriah Orange Level Kr…" at bounding box center [706, 418] width 718 height 1053
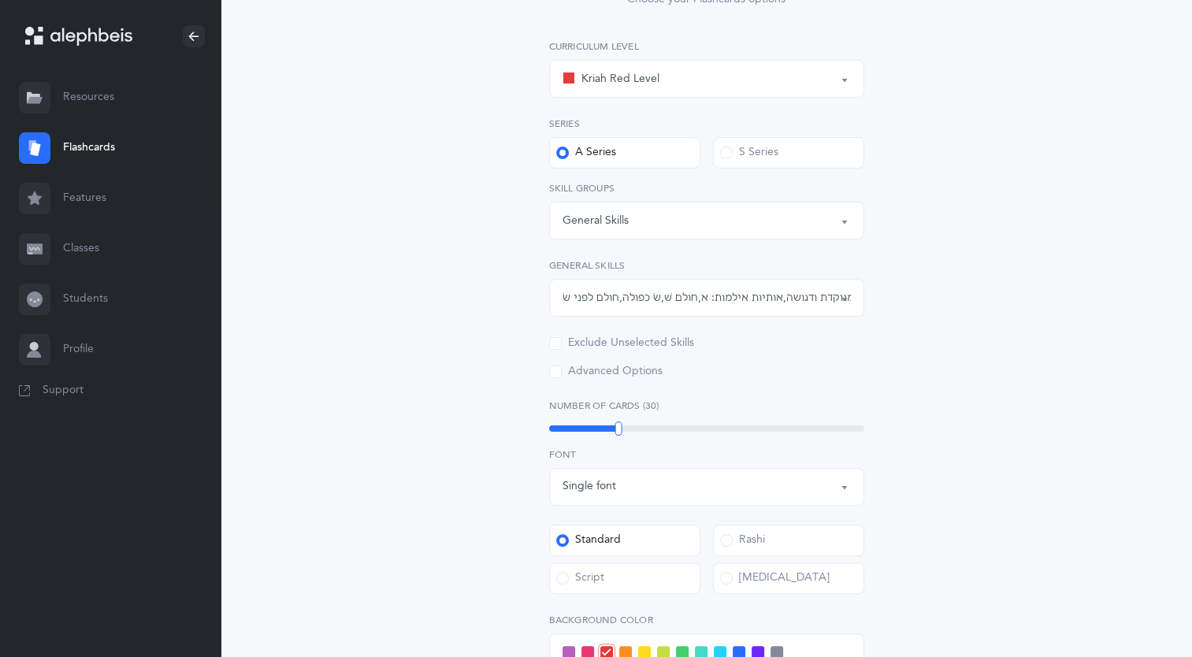
click at [603, 302] on div "נקודה על ש׳ שיש לה שני תפקידים , אותיות אילמות: י , 1 - אות ו' מנוקדת ודגושה , …" at bounding box center [706, 298] width 288 height 17
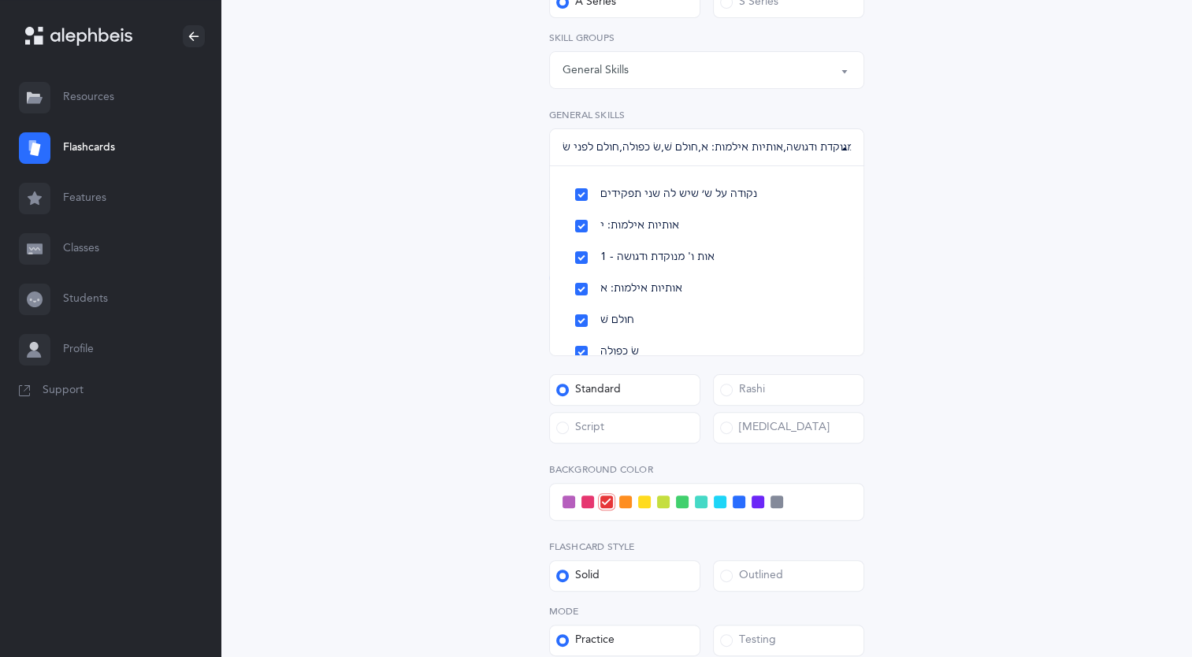
scroll to position [548, 0]
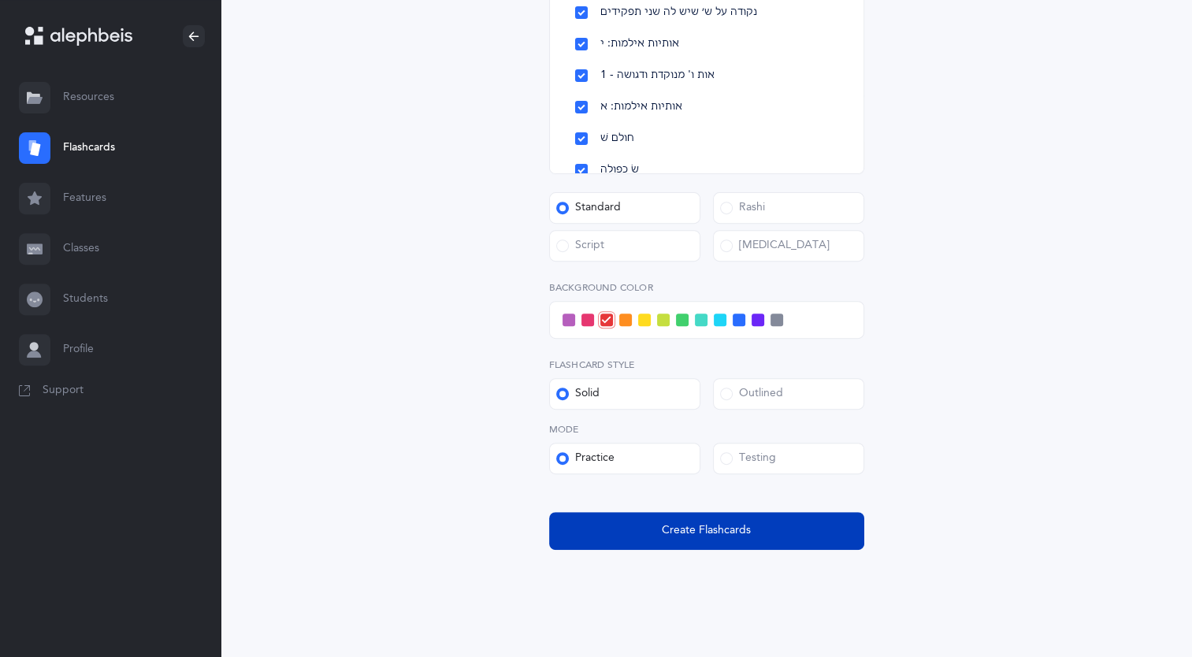
click at [662, 544] on button "Create Flashcards" at bounding box center [706, 531] width 315 height 38
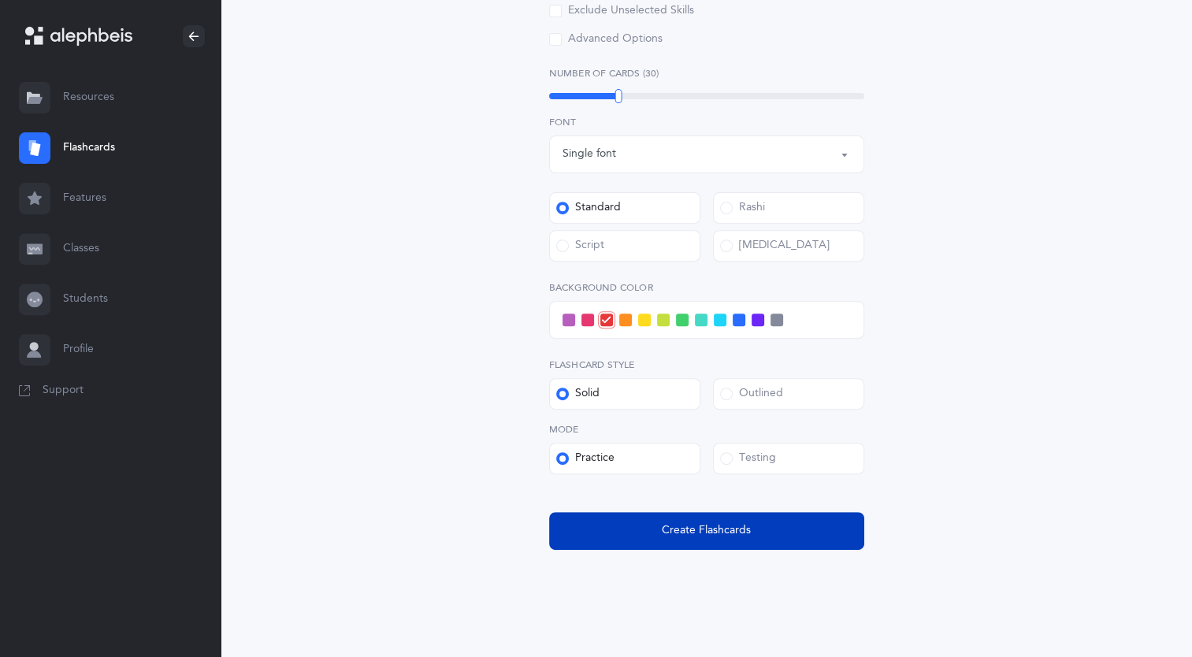
click at [666, 538] on span "Create Flashcards" at bounding box center [706, 530] width 89 height 17
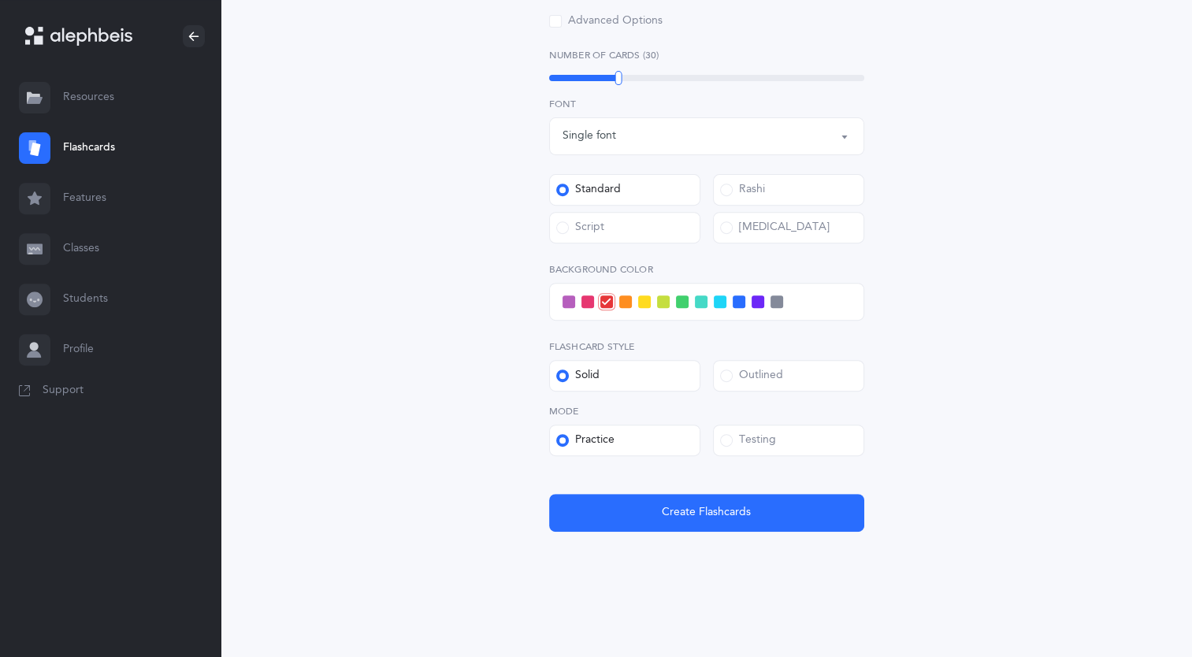
scroll to position [564, 0]
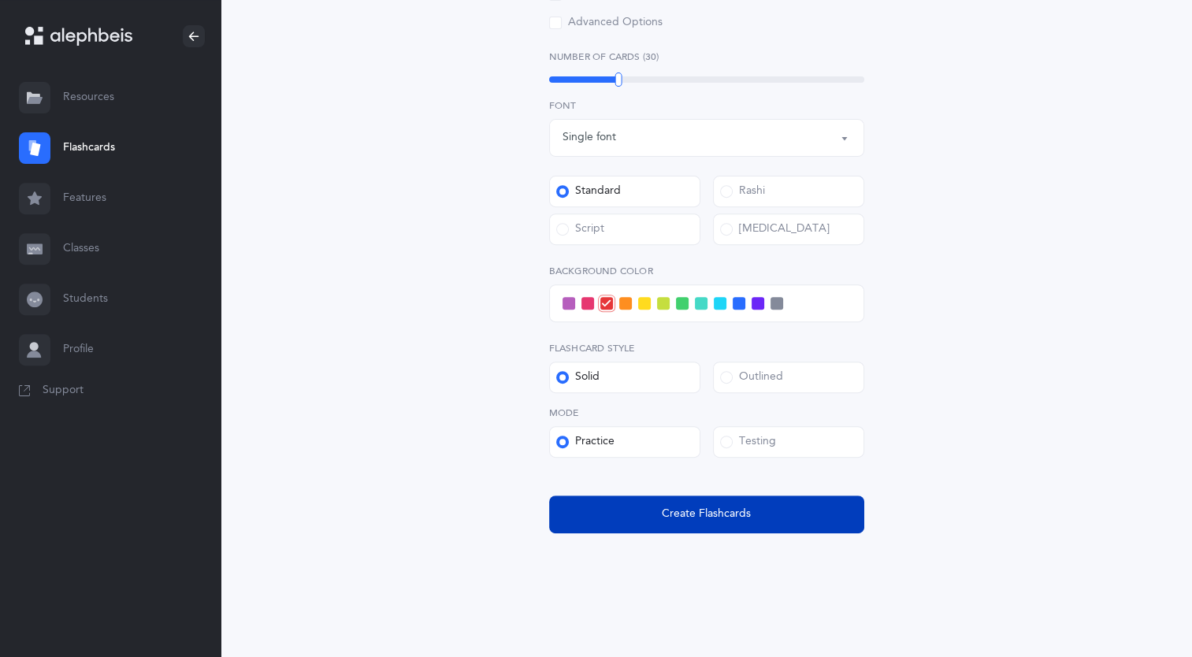
click at [627, 522] on button "Create Flashcards" at bounding box center [706, 515] width 315 height 38
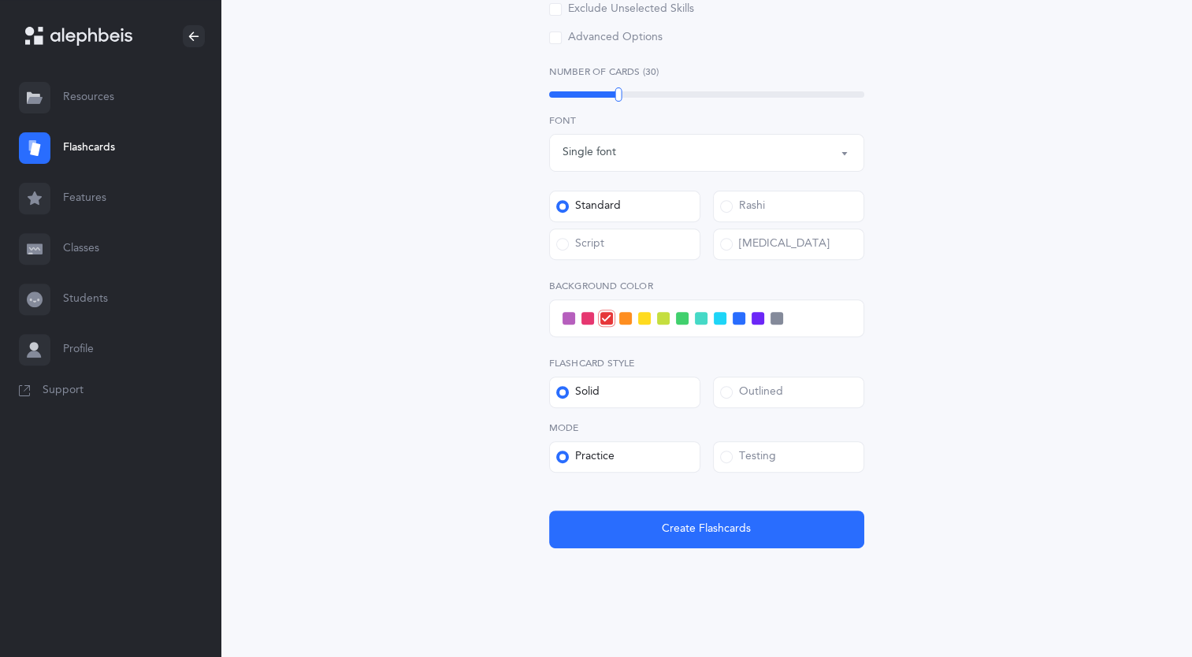
scroll to position [566, 0]
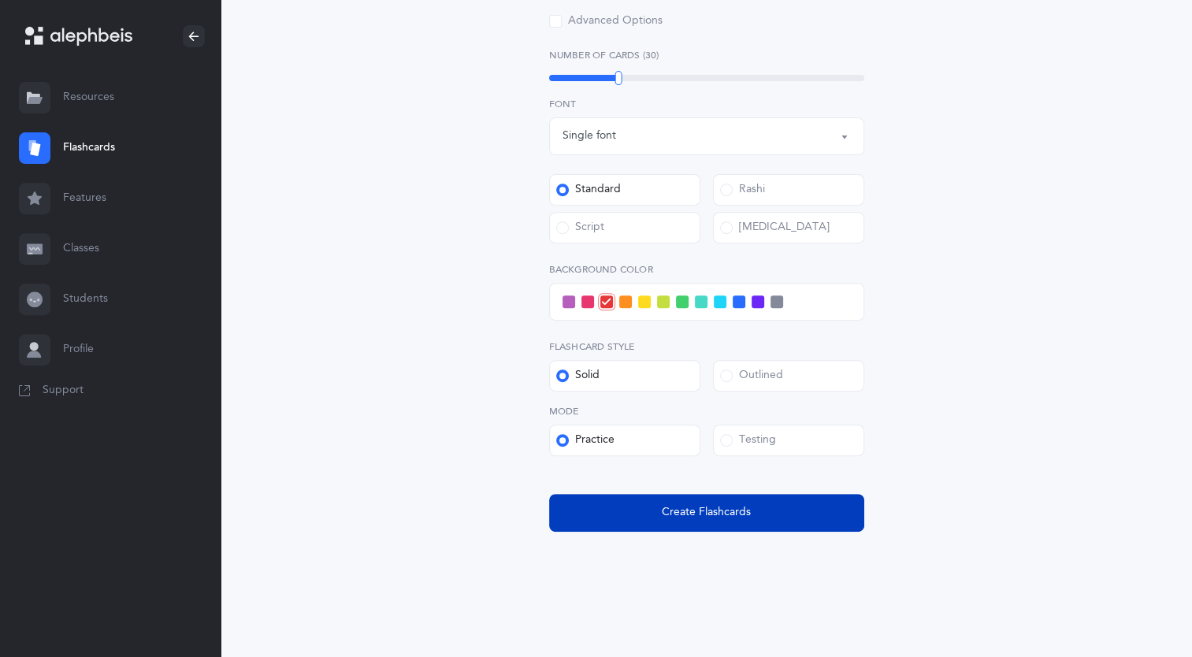
click at [648, 510] on button "Create Flashcards" at bounding box center [706, 513] width 315 height 38
click at [618, 502] on button "Create Flashcards" at bounding box center [706, 513] width 315 height 38
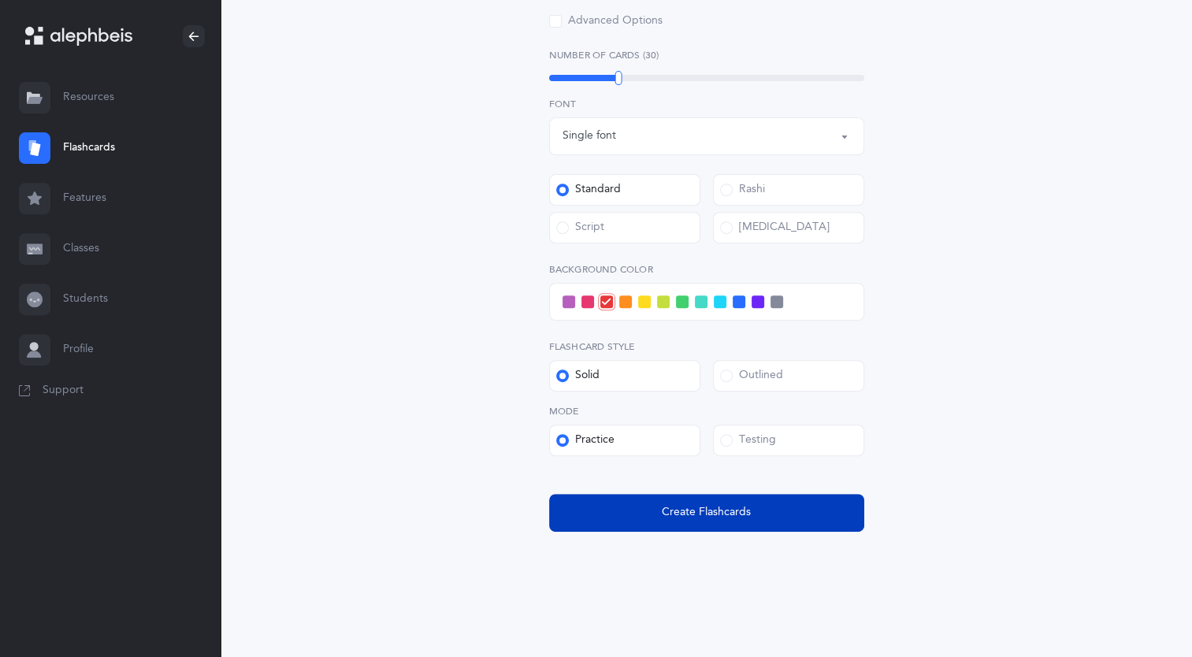
click at [618, 502] on button "Create Flashcards" at bounding box center [706, 513] width 315 height 38
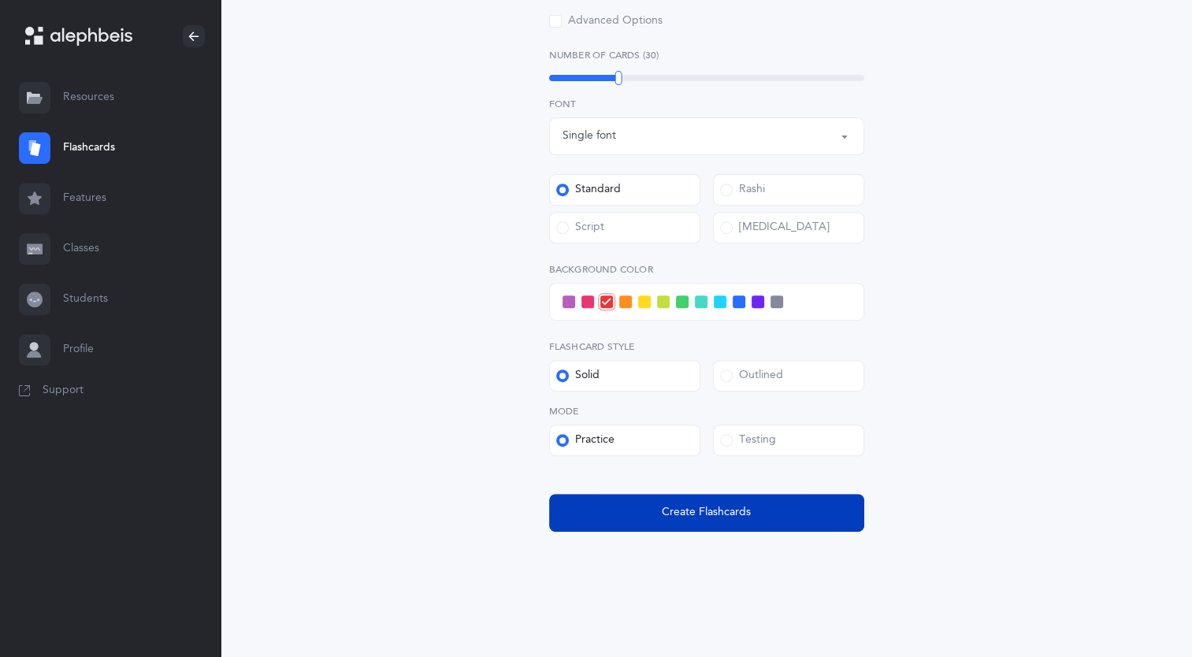
click at [618, 502] on button "Create Flashcards" at bounding box center [706, 513] width 315 height 38
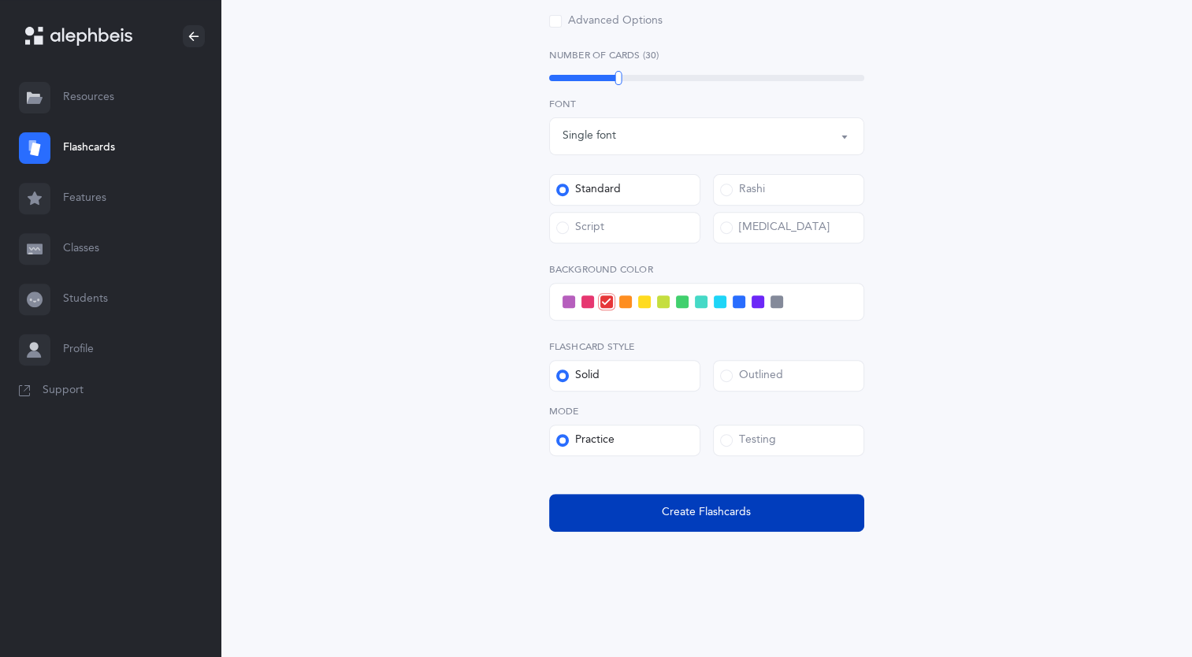
click at [618, 502] on button "Create Flashcards" at bounding box center [706, 513] width 315 height 38
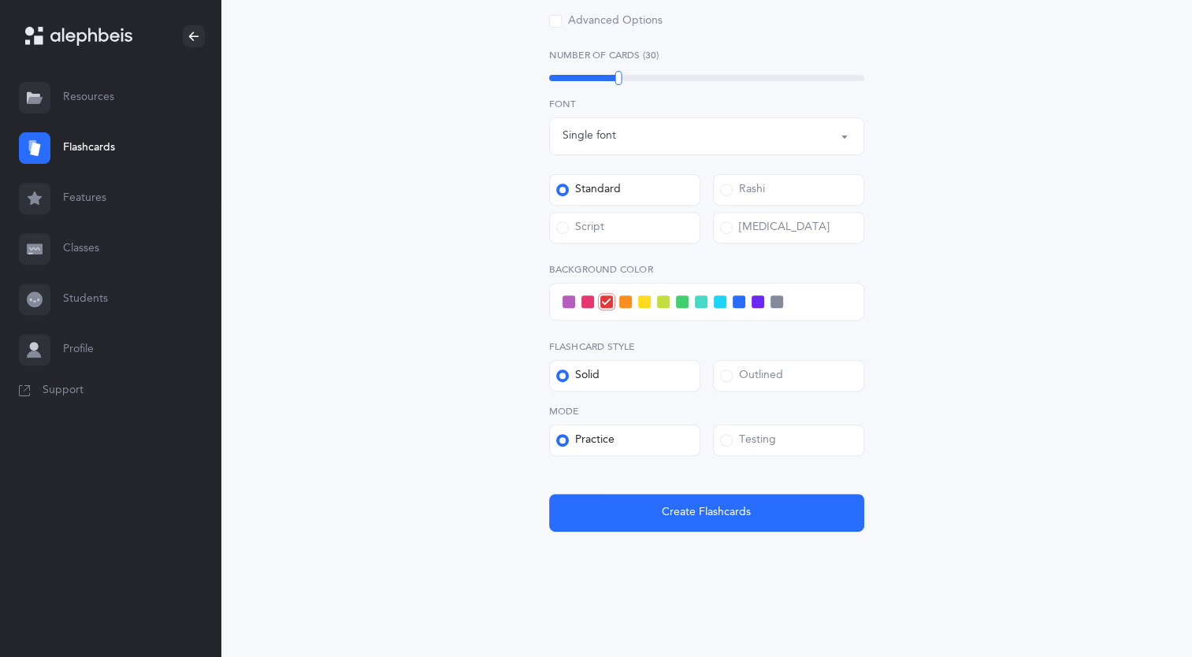
click at [766, 381] on div "Outlined" at bounding box center [751, 376] width 63 height 16
click at [0, 0] on input "Outlined" at bounding box center [0, 0] width 0 height 0
click at [679, 375] on label "Solid" at bounding box center [624, 376] width 151 height 32
click at [0, 0] on input "Solid" at bounding box center [0, 0] width 0 height 0
click at [748, 366] on label "Outlined" at bounding box center [788, 376] width 151 height 32
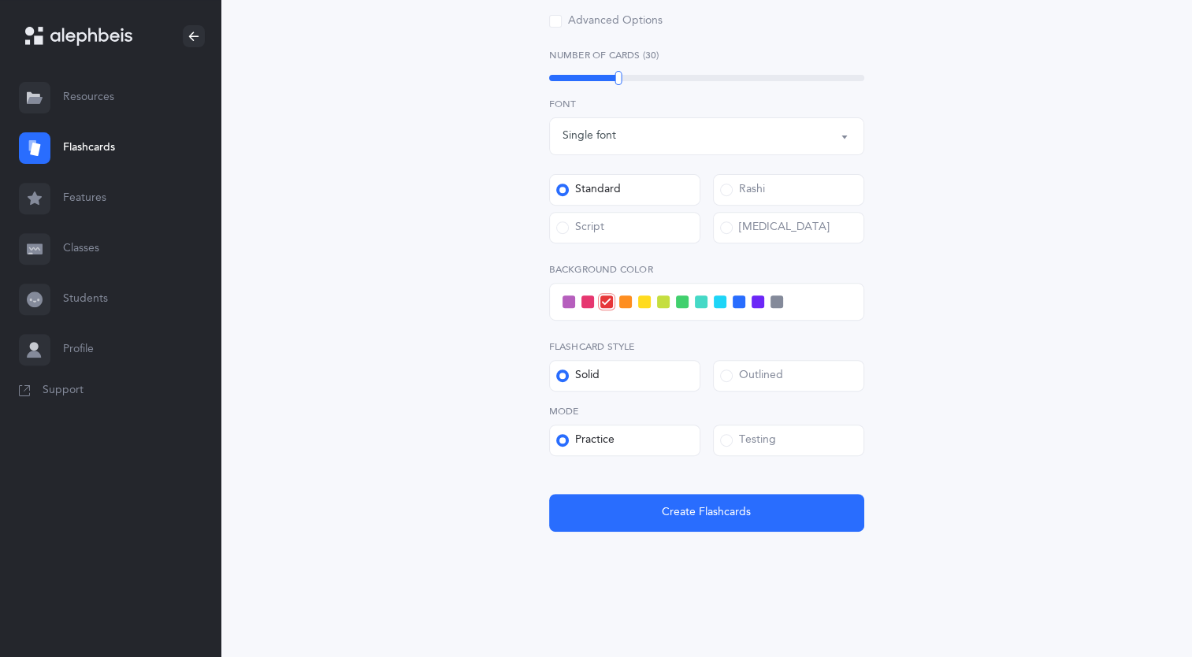
click at [0, 0] on input "Outlined" at bounding box center [0, 0] width 0 height 0
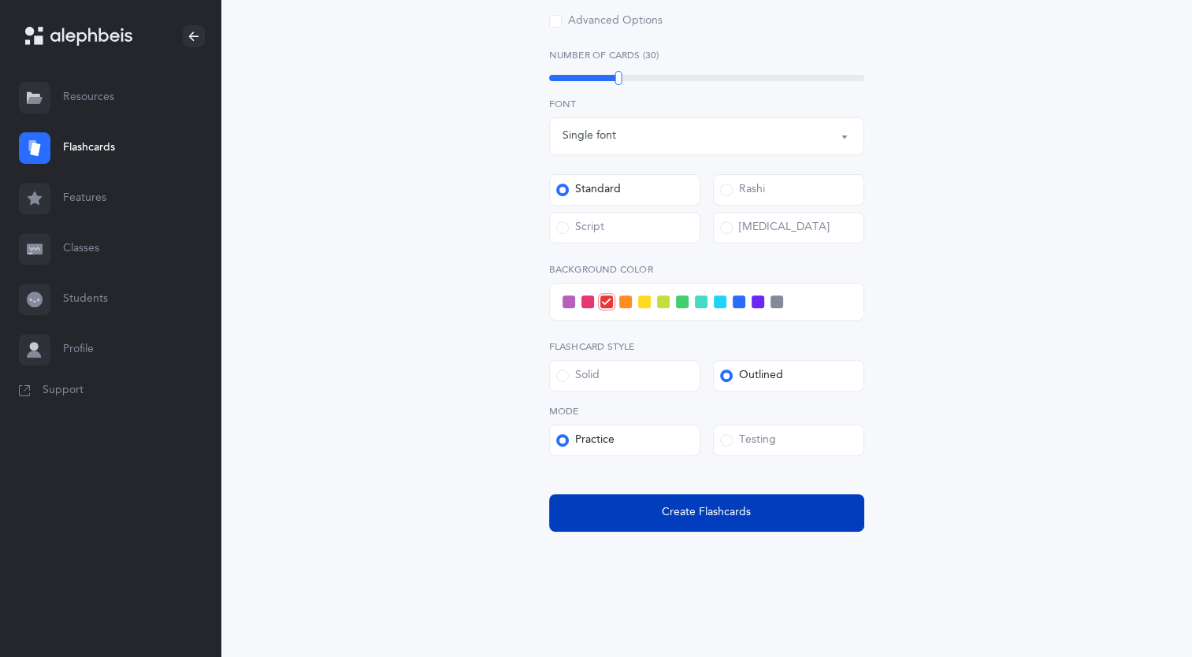
click at [691, 501] on button "Create Flashcards" at bounding box center [706, 513] width 315 height 38
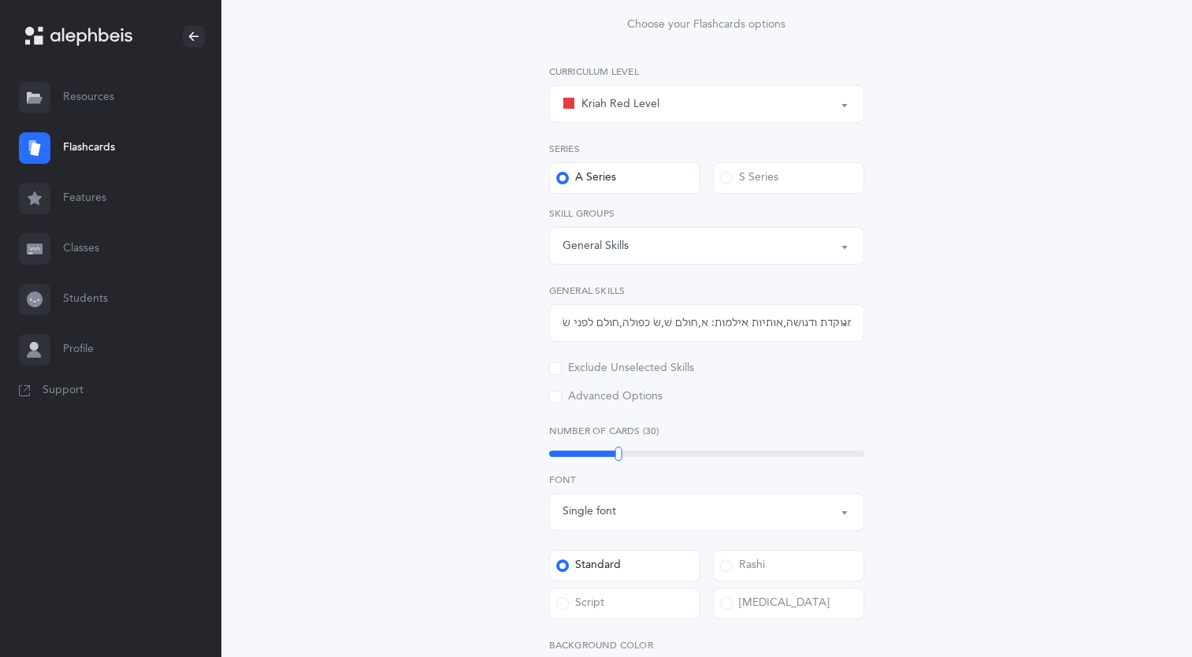
scroll to position [0, 0]
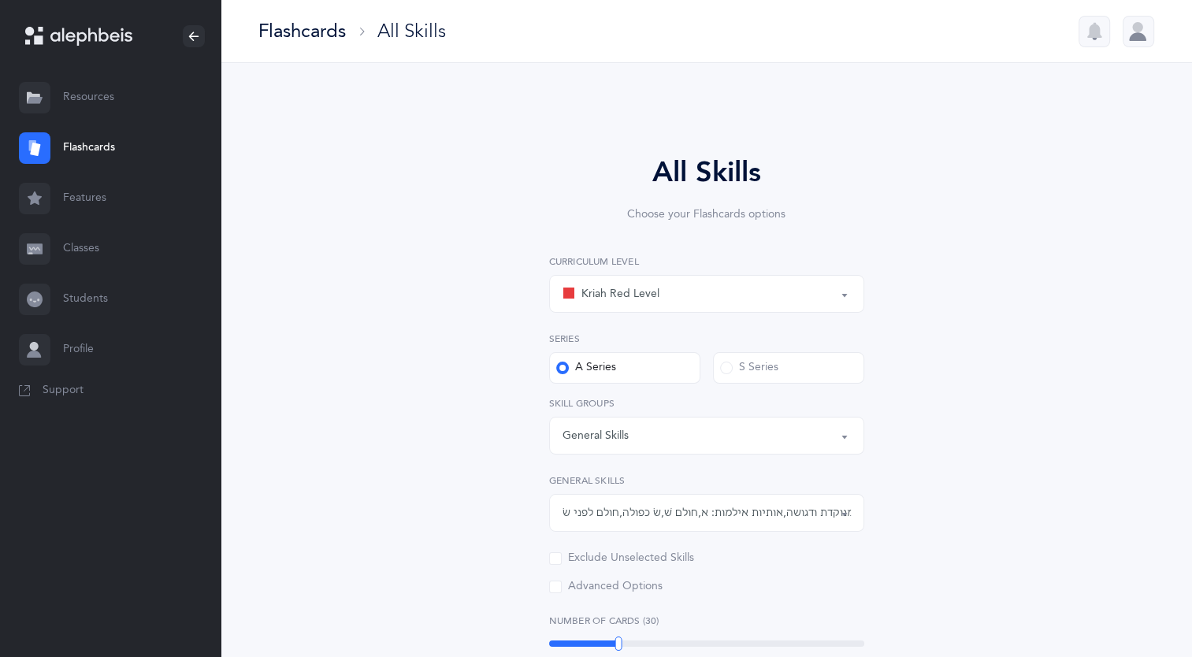
click at [683, 296] on div "Kriah Red Level" at bounding box center [706, 293] width 288 height 27
click at [660, 366] on span "Kriah Orange Level" at bounding box center [640, 373] width 96 height 14
select select "4"
click at [660, 366] on label "A Series" at bounding box center [624, 368] width 151 height 32
click at [0, 0] on input "A Series" at bounding box center [0, 0] width 0 height 0
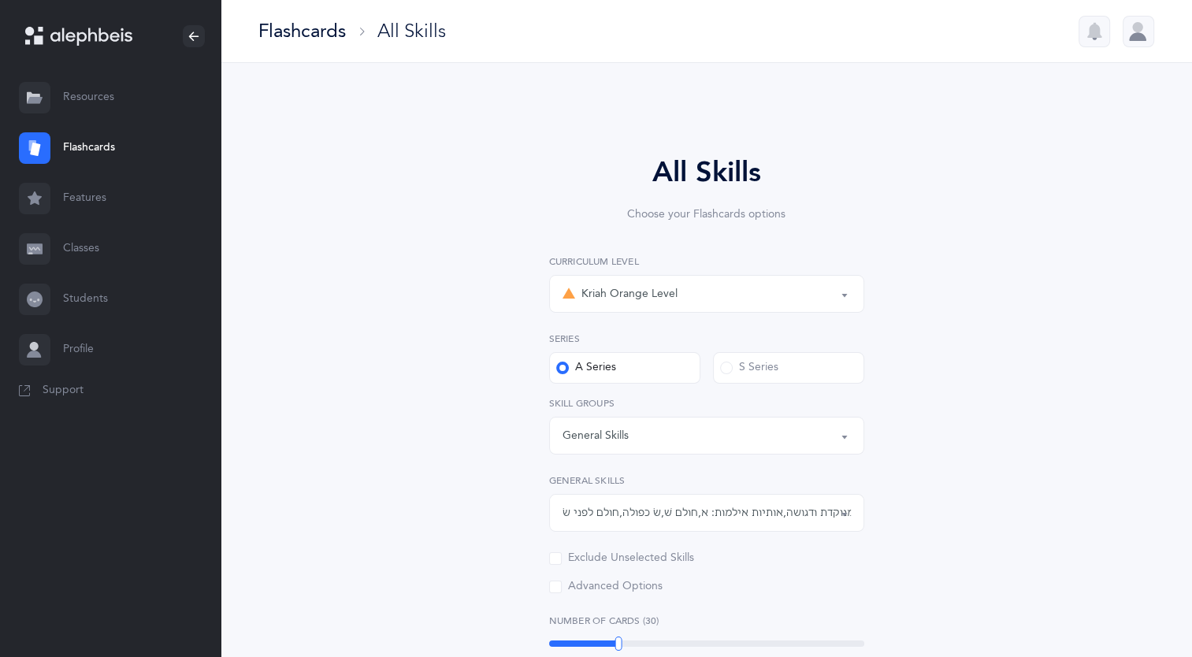
click at [662, 430] on div "General Skills" at bounding box center [706, 435] width 288 height 27
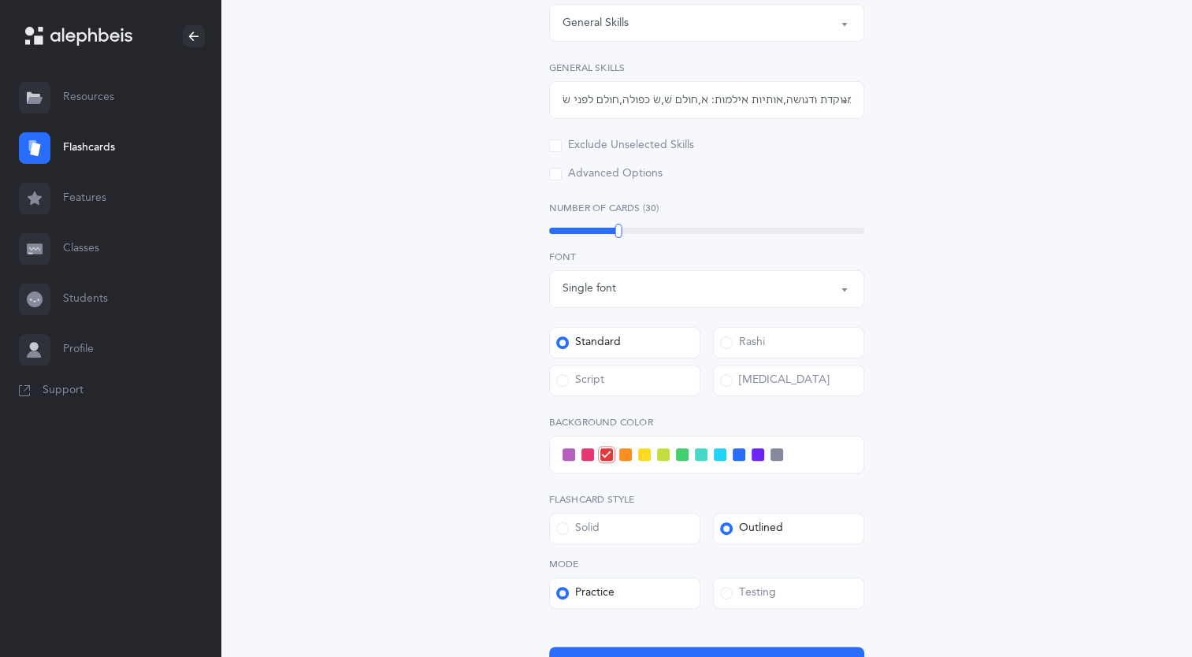
scroll to position [566, 0]
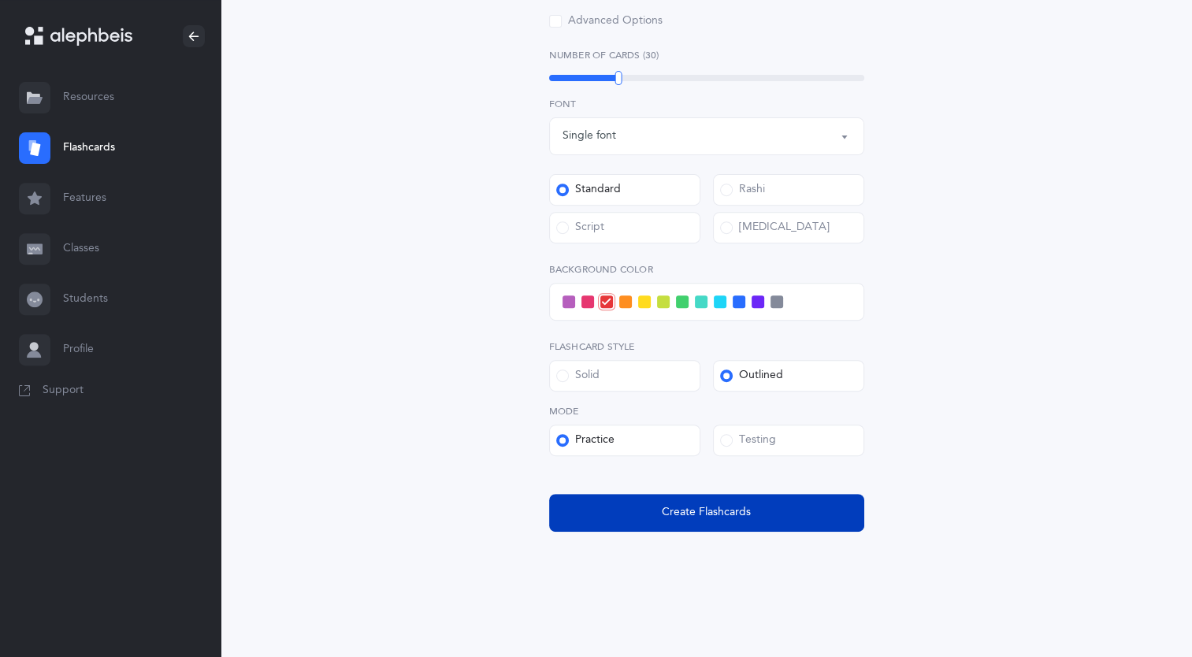
click at [662, 525] on button "Create Flashcards" at bounding box center [706, 513] width 315 height 38
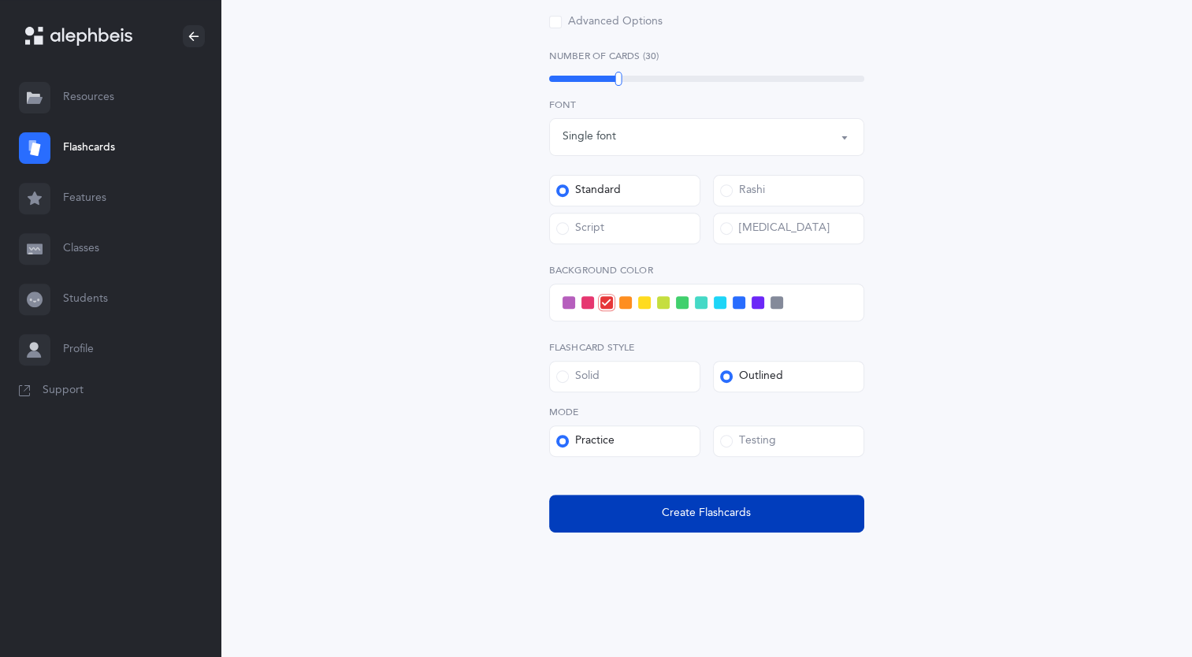
click at [662, 525] on button "Create Flashcards" at bounding box center [706, 514] width 315 height 38
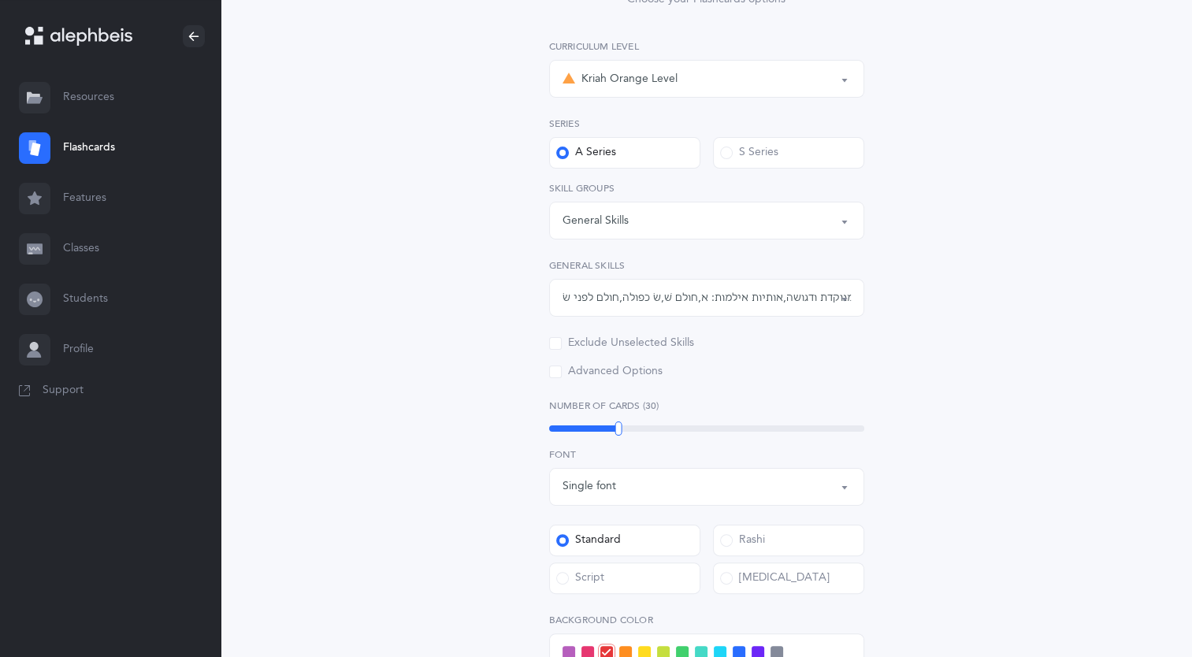
scroll to position [566, 0]
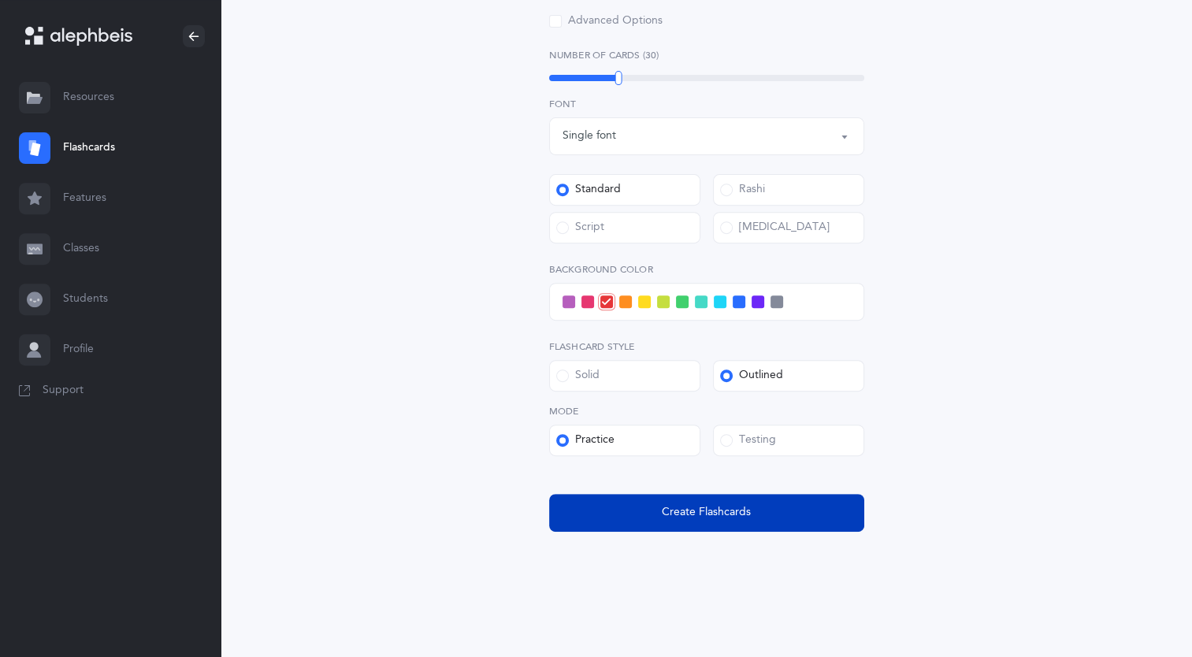
click at [718, 501] on button "Create Flashcards" at bounding box center [706, 513] width 315 height 38
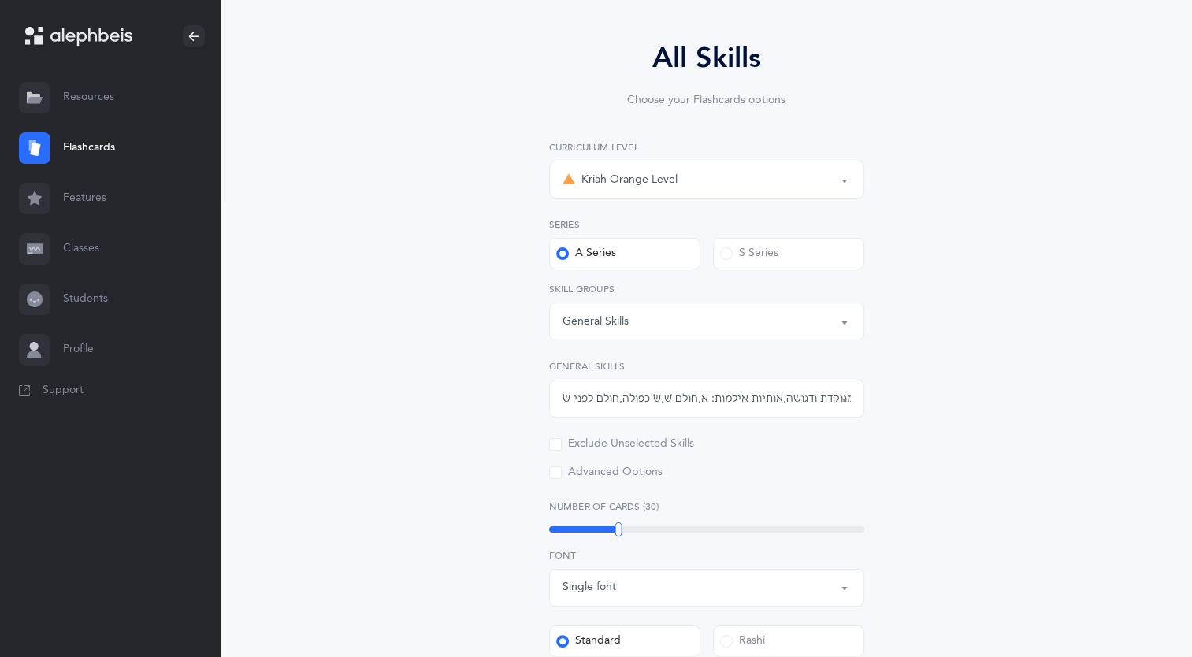
scroll to position [0, 0]
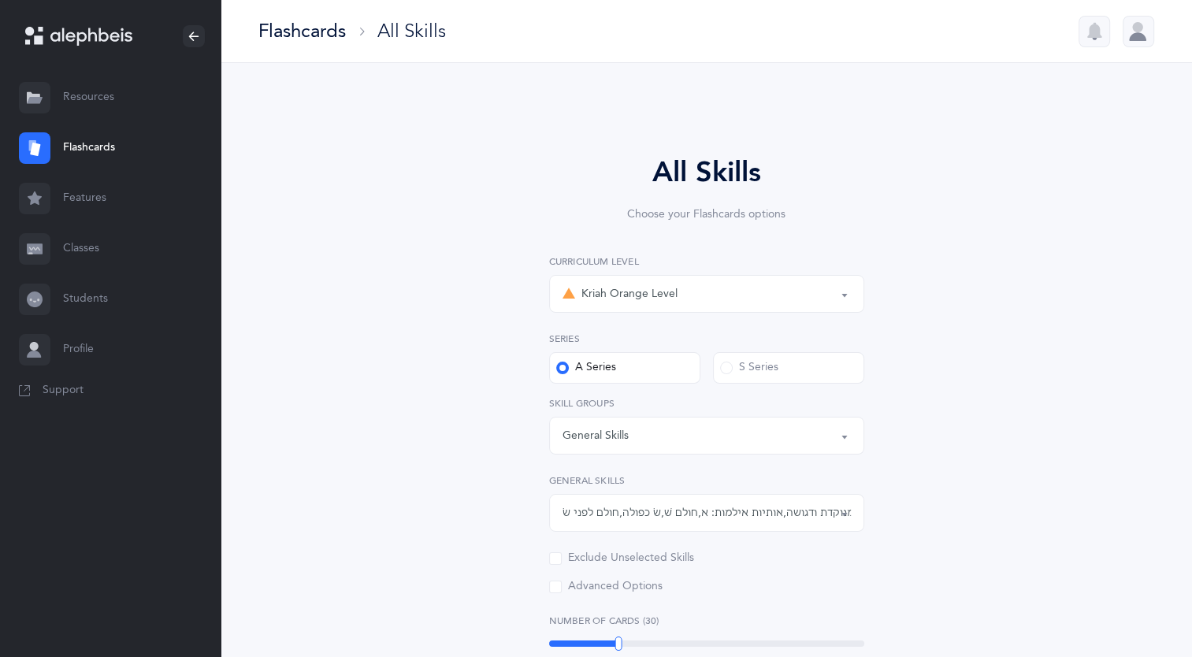
click at [164, 135] on link "Flashcards" at bounding box center [110, 148] width 221 height 50
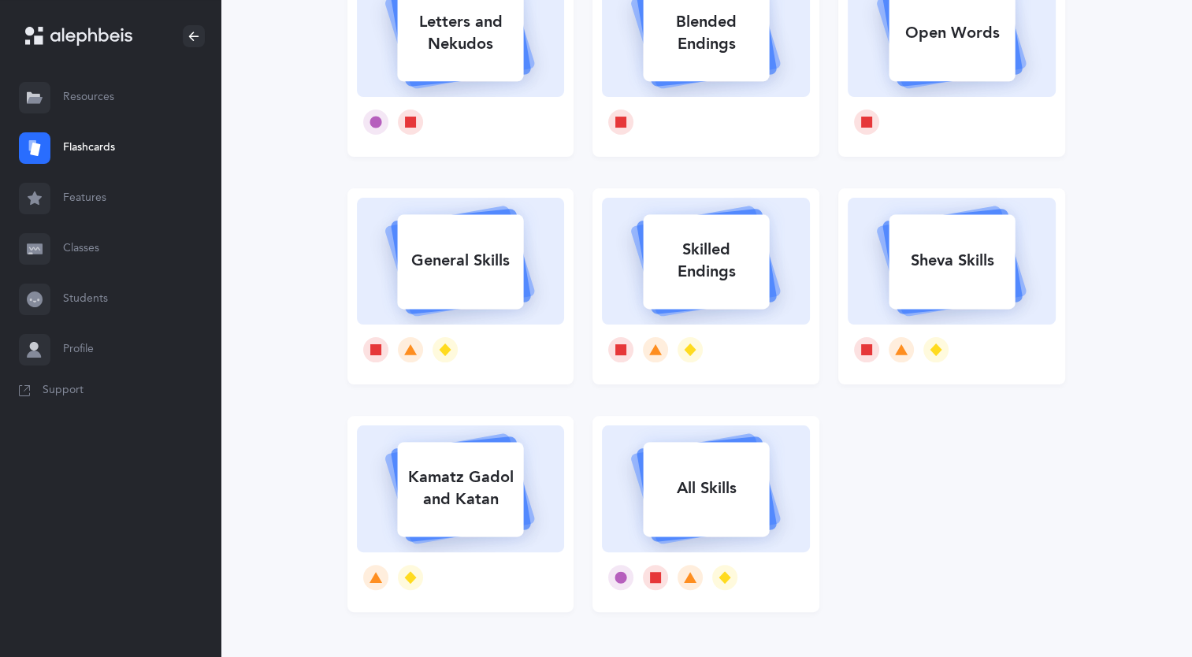
scroll to position [208, 0]
